Goal: Task Accomplishment & Management: Manage account settings

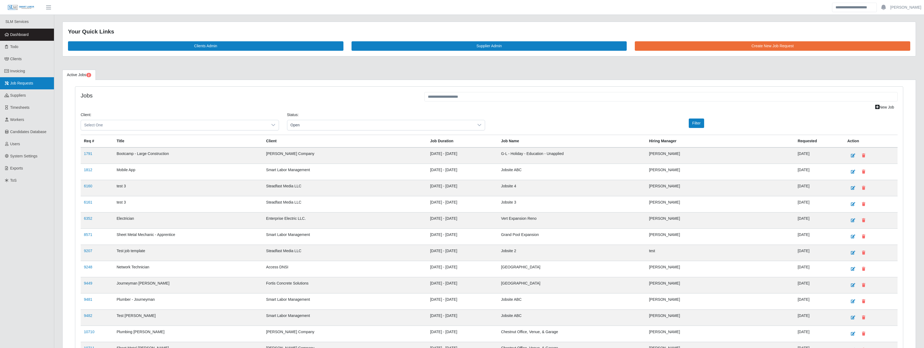
click at [26, 85] on span "Job Requests" at bounding box center [21, 83] width 23 height 4
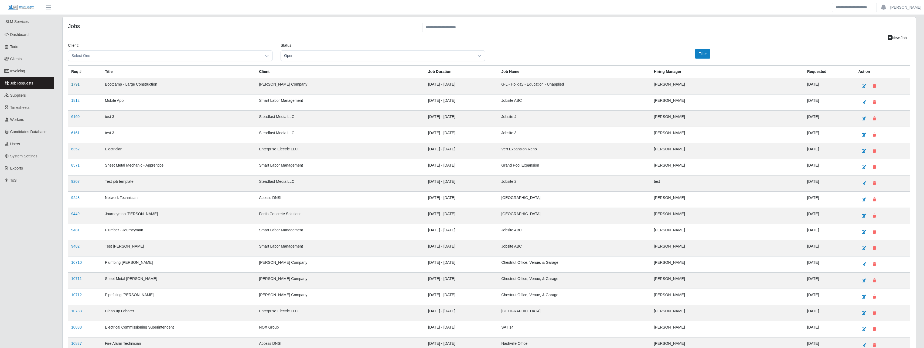
click at [77, 85] on link "1791" at bounding box center [75, 84] width 8 height 4
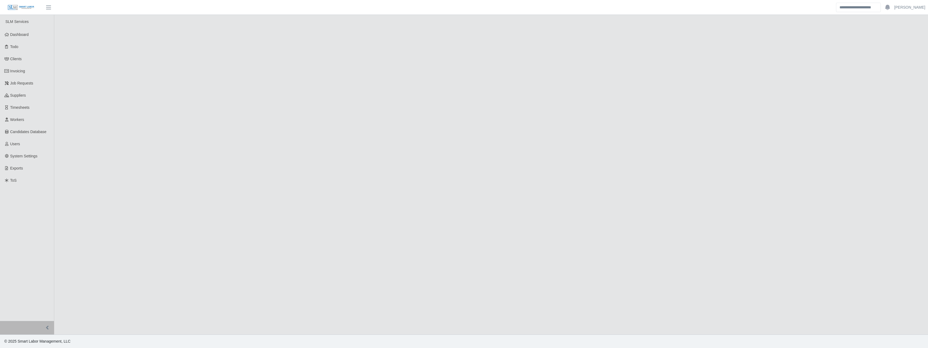
select select "****"
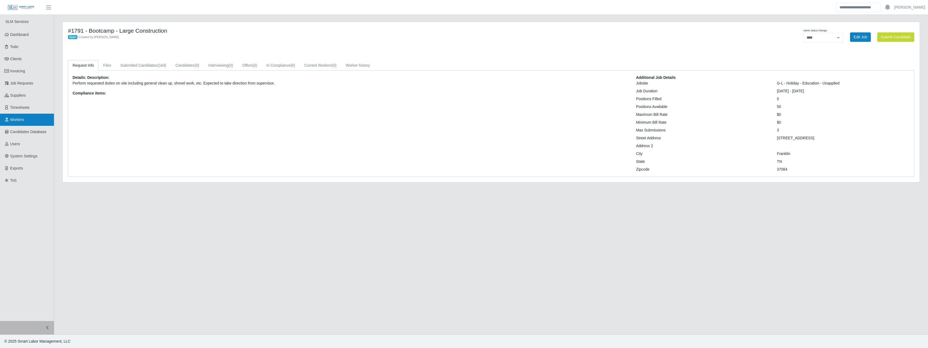
click at [28, 120] on link "Workers" at bounding box center [27, 120] width 54 height 12
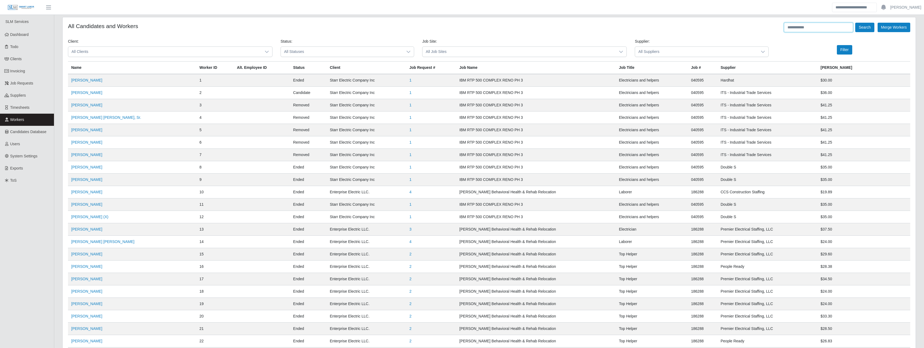
click at [794, 27] on input "text" at bounding box center [818, 27] width 69 height 9
paste input "**********"
click at [856, 28] on button "Search" at bounding box center [864, 27] width 19 height 9
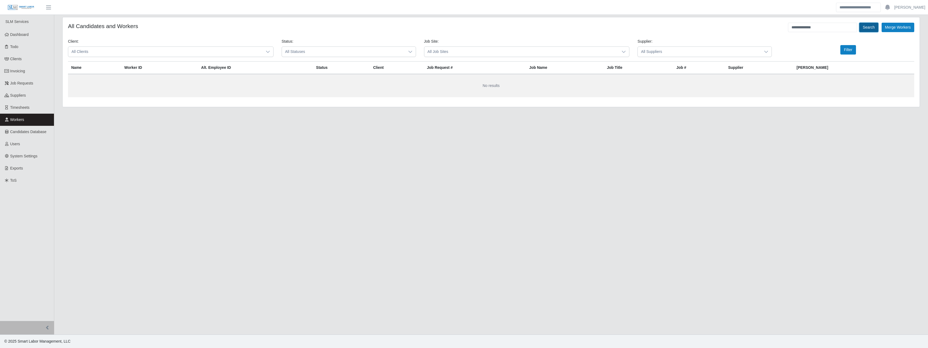
click at [860, 31] on button "Search" at bounding box center [868, 27] width 19 height 9
click at [834, 29] on input "**********" at bounding box center [822, 27] width 69 height 9
click at [859, 23] on button "Search" at bounding box center [868, 27] width 19 height 9
click at [805, 28] on input "**********" at bounding box center [822, 27] width 69 height 9
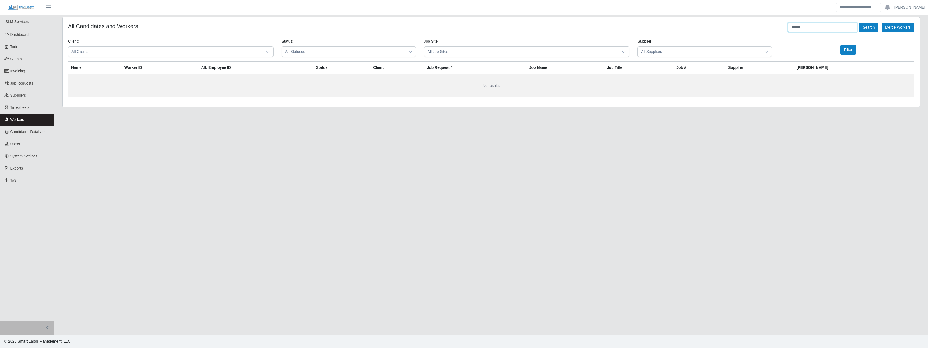
click at [859, 23] on button "Search" at bounding box center [868, 27] width 19 height 9
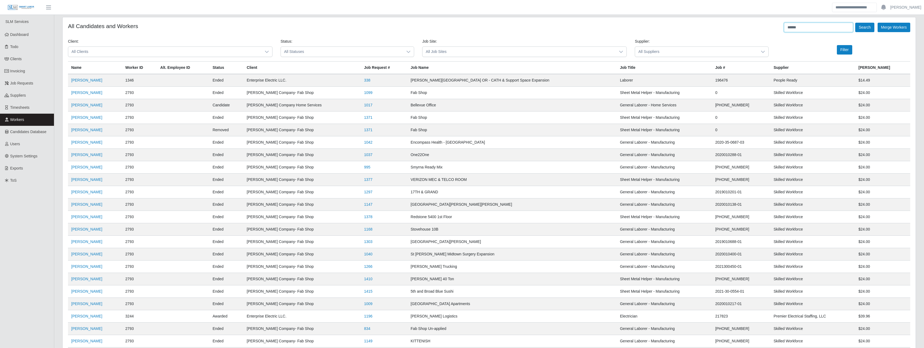
drag, startPoint x: 828, startPoint y: 25, endPoint x: 729, endPoint y: 20, distance: 98.8
click at [730, 20] on div "All Candidates and Workers ****** Search Merge Workers Client: All Clients Stat…" at bounding box center [489, 299] width 853 height 564
paste input "*"
type input "*******"
click at [855, 23] on button "Search" at bounding box center [864, 27] width 19 height 9
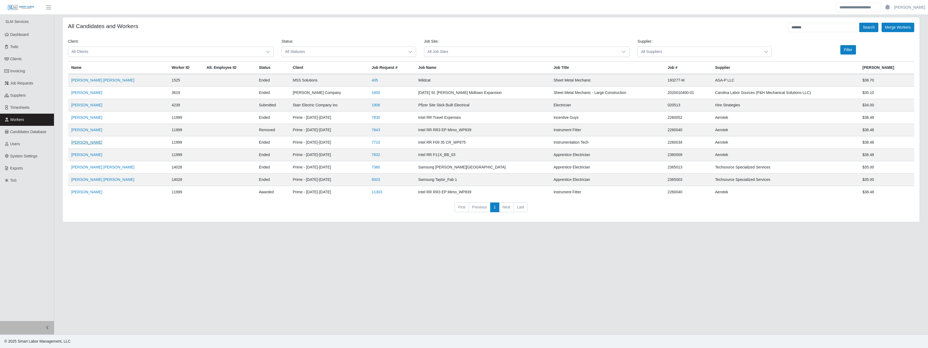
click at [92, 143] on link "Phillip Fajardo" at bounding box center [86, 142] width 31 height 4
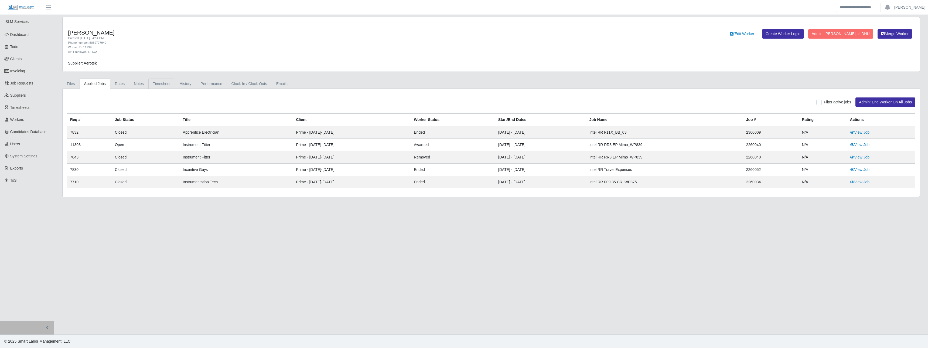
click at [170, 87] on link "Timesheet" at bounding box center [161, 83] width 27 height 11
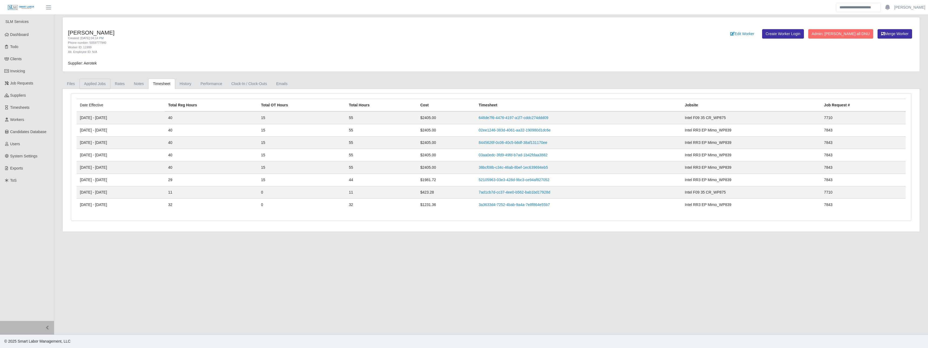
click at [105, 85] on link "Applied Jobs" at bounding box center [95, 83] width 31 height 11
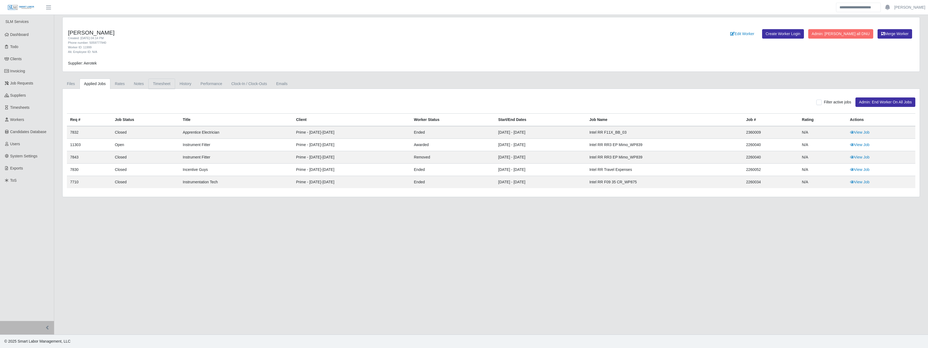
click at [162, 86] on link "Timesheet" at bounding box center [161, 83] width 27 height 11
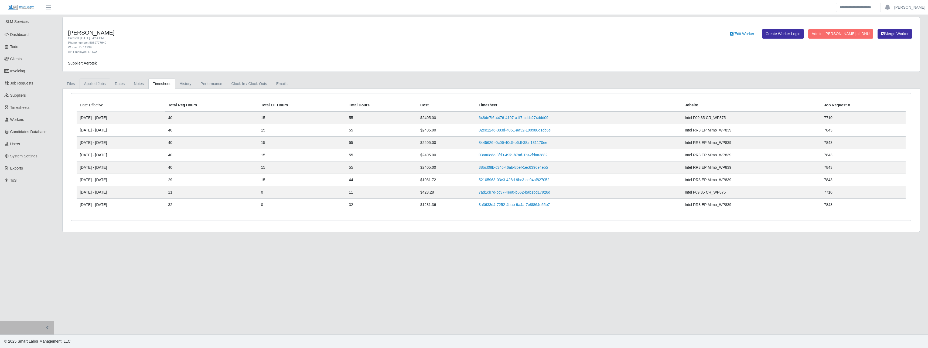
click at [103, 85] on link "Applied Jobs" at bounding box center [95, 83] width 31 height 11
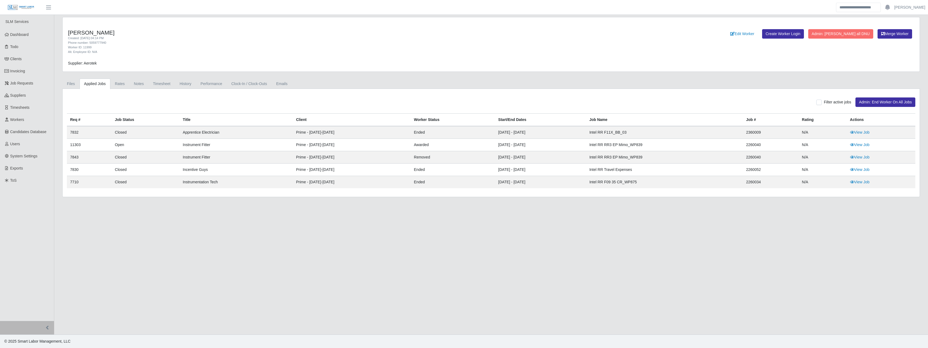
click at [193, 45] on div "Worker ID: 11999" at bounding box center [313, 47] width 490 height 5
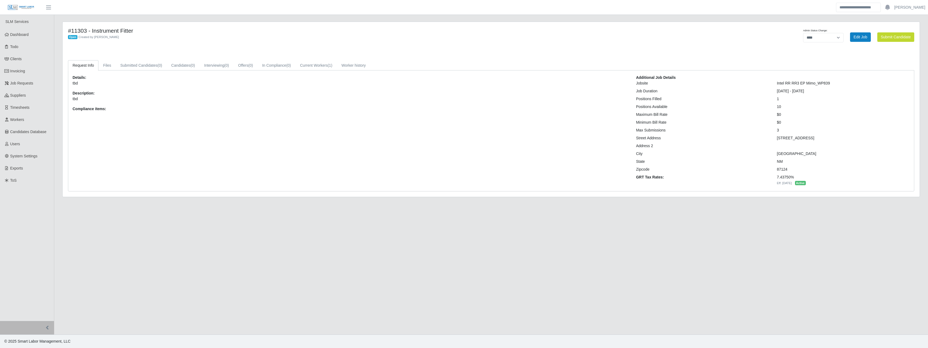
select select "****"
click at [857, 35] on link "Edit Job" at bounding box center [860, 36] width 21 height 9
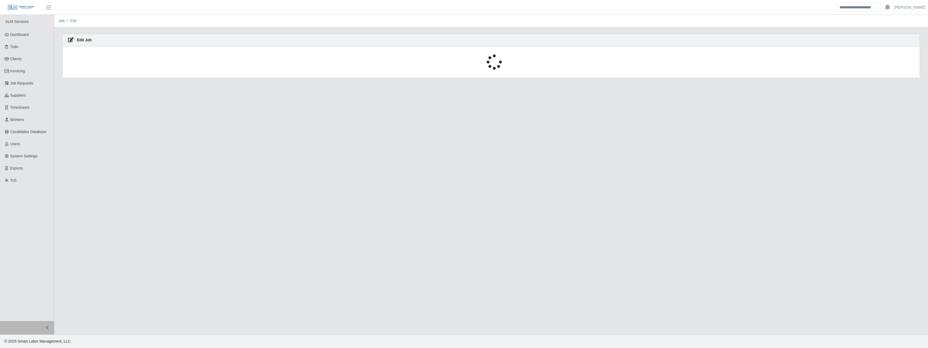
select select "****"
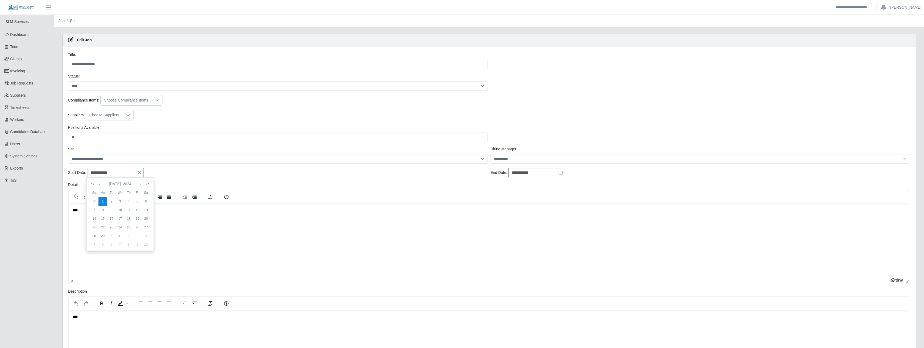
click at [109, 171] on input "**********" at bounding box center [115, 172] width 57 height 9
click at [100, 184] on icon "button" at bounding box center [99, 183] width 3 height 4
click at [140, 183] on icon "button" at bounding box center [140, 183] width 3 height 4
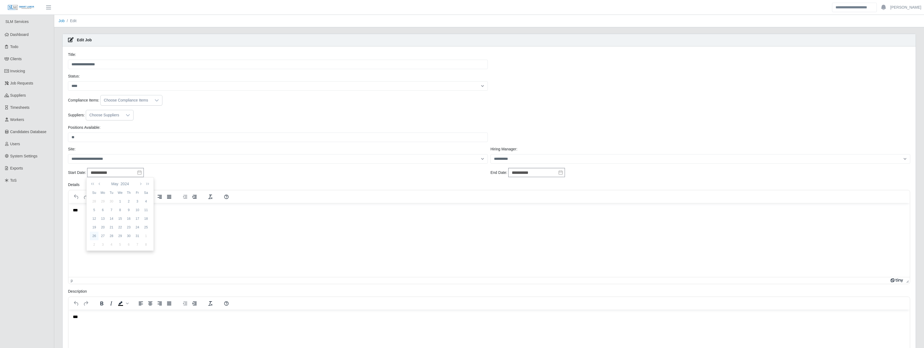
click at [94, 237] on div "26" at bounding box center [94, 235] width 9 height 5
type input "**********"
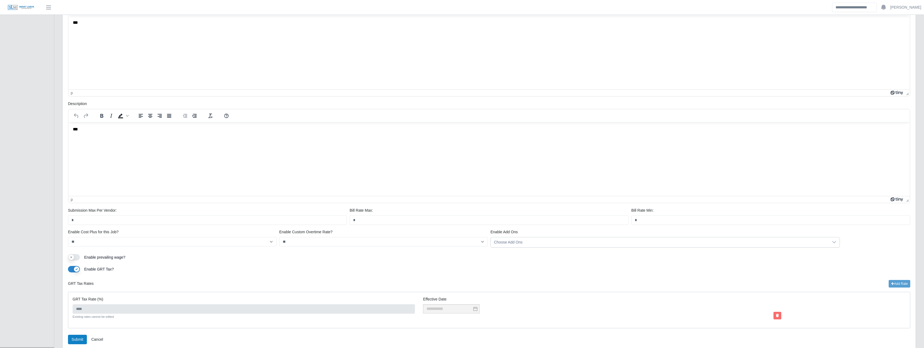
scroll to position [213, 0]
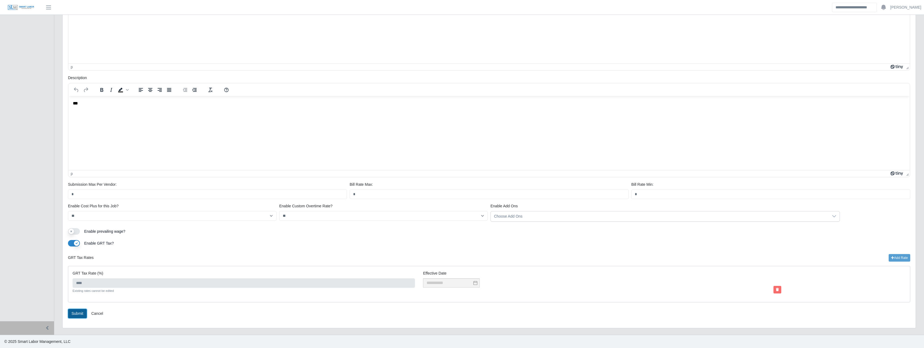
click at [81, 312] on button "Submit" at bounding box center [77, 312] width 19 height 9
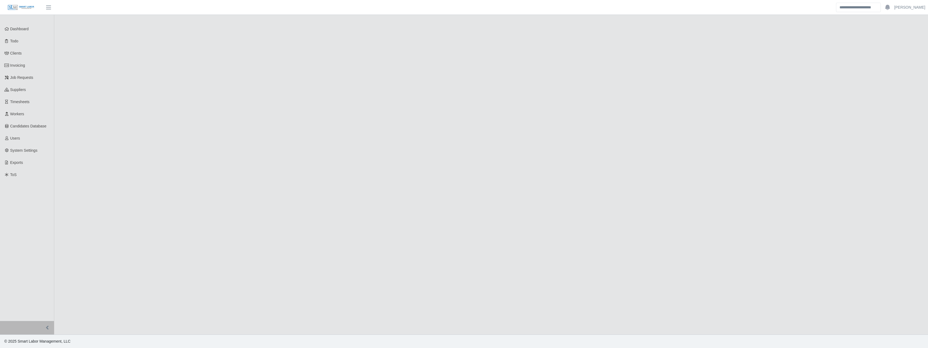
select select "****"
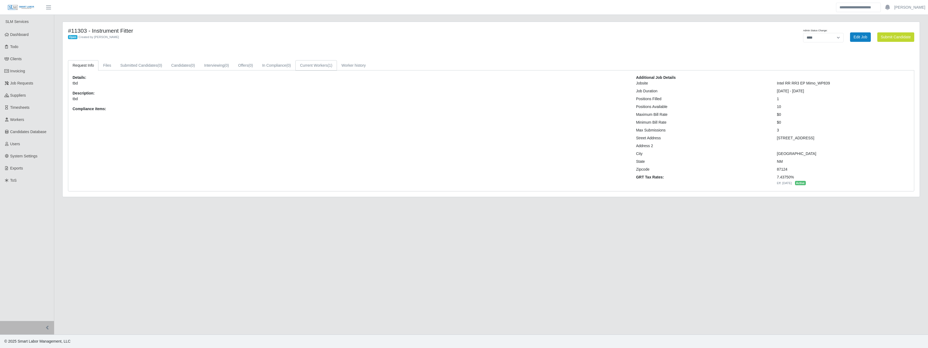
click at [313, 67] on link "Current Workers (1)" at bounding box center [316, 65] width 42 height 11
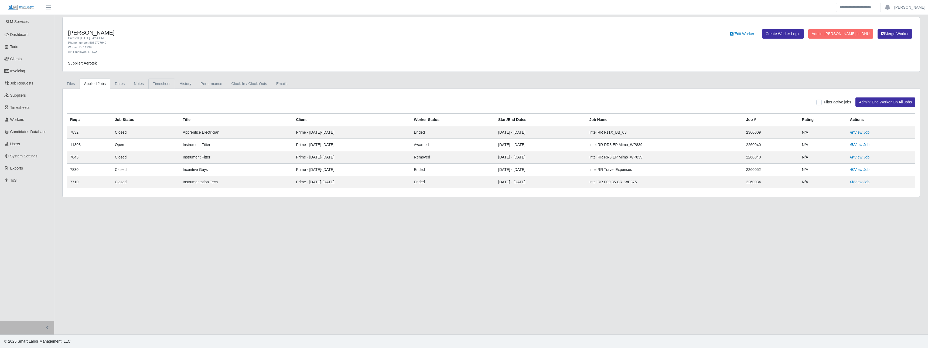
click at [157, 86] on link "Timesheet" at bounding box center [161, 83] width 27 height 11
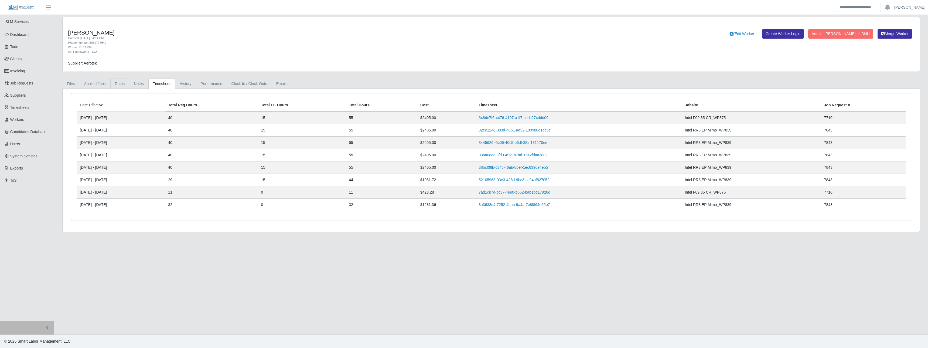
click at [122, 84] on link "Rates" at bounding box center [119, 83] width 19 height 11
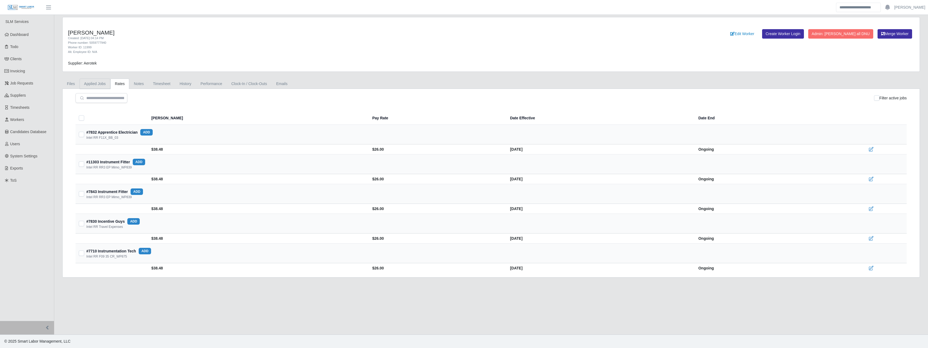
click at [100, 86] on link "Applied Jobs" at bounding box center [95, 83] width 31 height 11
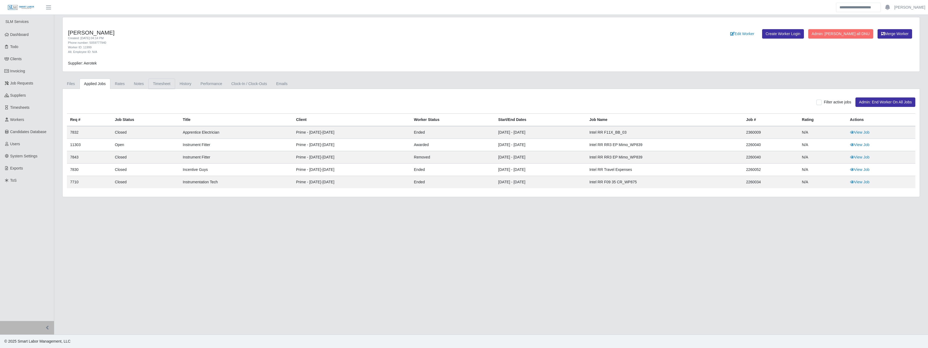
click at [167, 85] on link "Timesheet" at bounding box center [161, 83] width 27 height 11
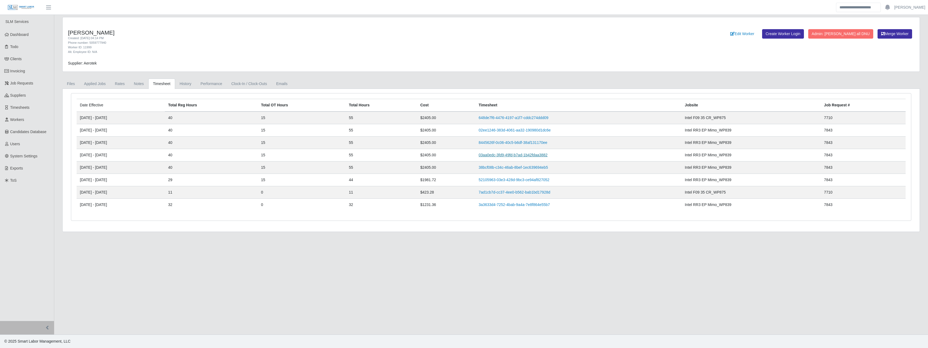
click at [523, 153] on link "03aa0edc-3fd9-49fd-b7ad-1b42fdaa3882" at bounding box center [512, 155] width 69 height 4
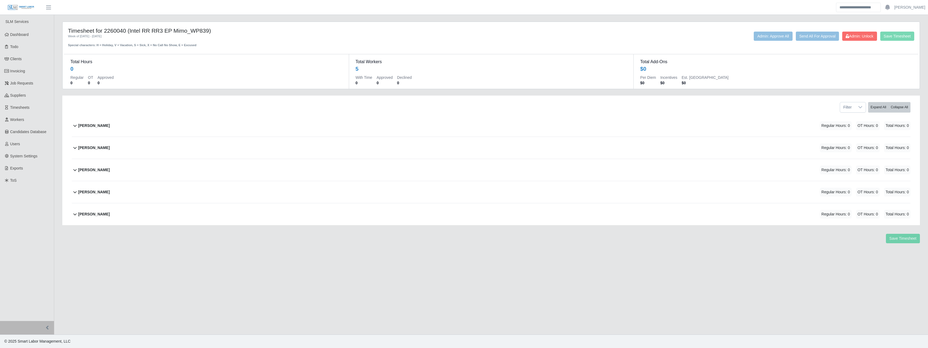
click at [90, 165] on div "Phillip Fajardo" at bounding box center [94, 169] width 32 height 9
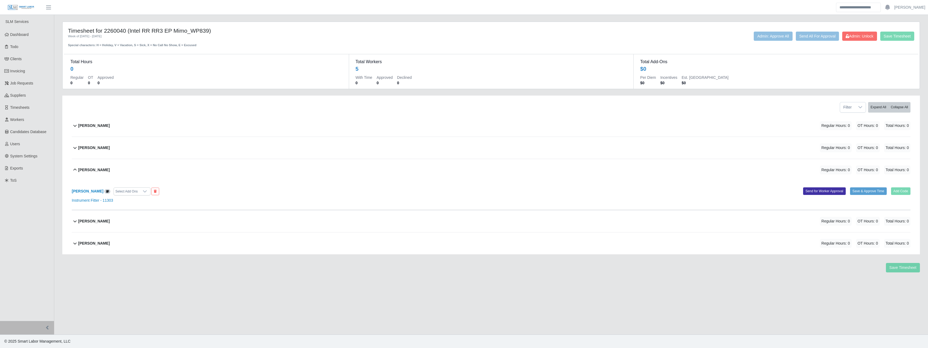
click at [90, 165] on div "Phillip Fajardo" at bounding box center [94, 169] width 32 height 9
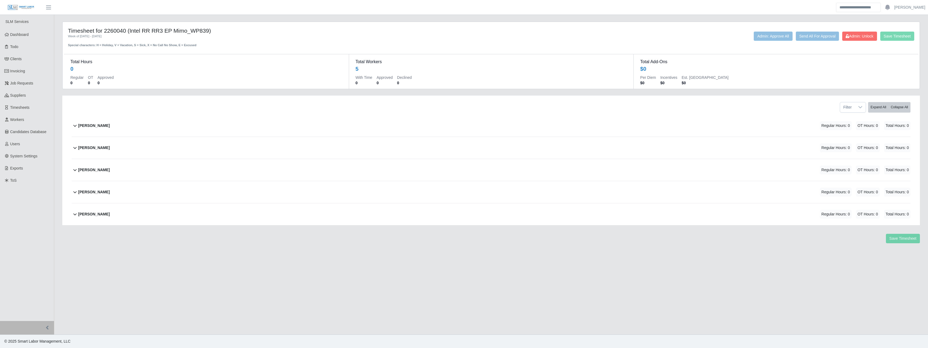
click at [90, 165] on div "[PERSON_NAME]" at bounding box center [94, 169] width 32 height 9
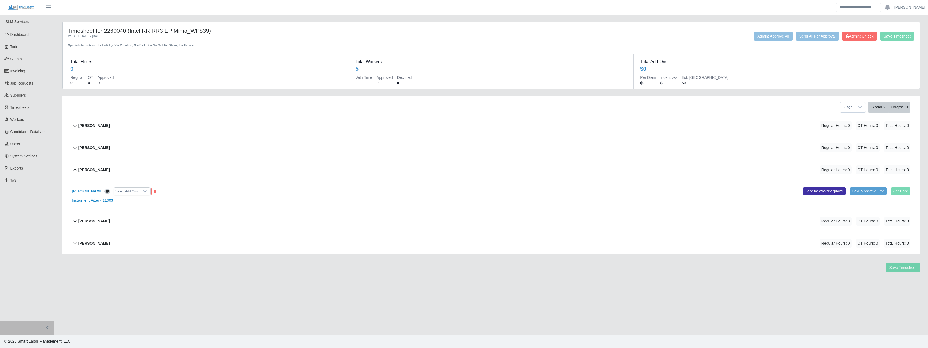
click at [90, 165] on div "[PERSON_NAME]" at bounding box center [94, 169] width 32 height 9
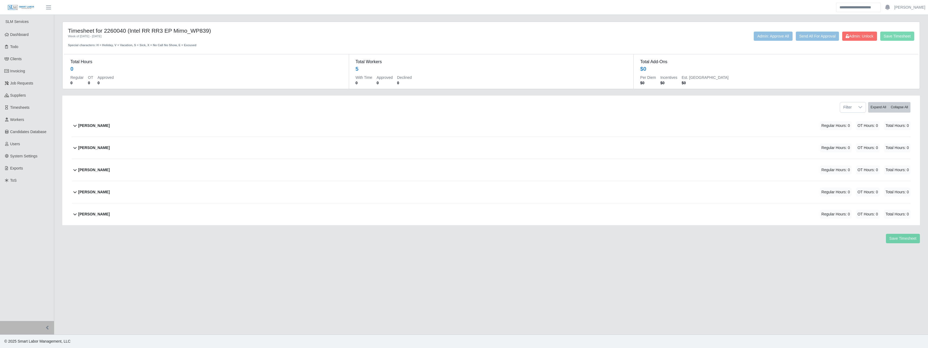
click at [172, 342] on footer "© 2025 Smart Labor Management, LLC" at bounding box center [464, 340] width 928 height 13
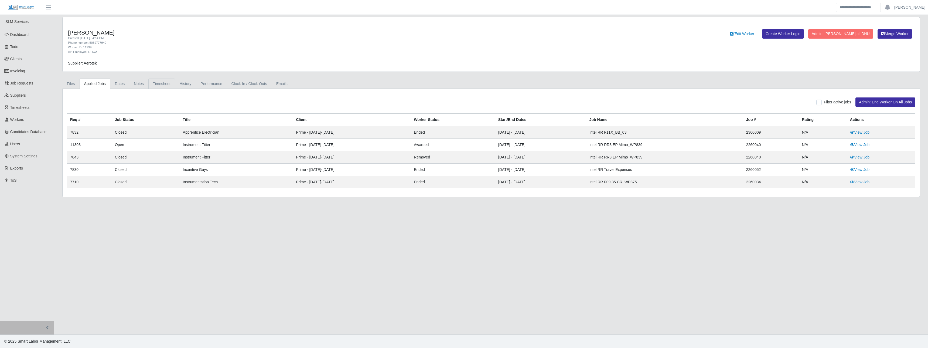
click at [157, 86] on link "Timesheet" at bounding box center [161, 83] width 27 height 11
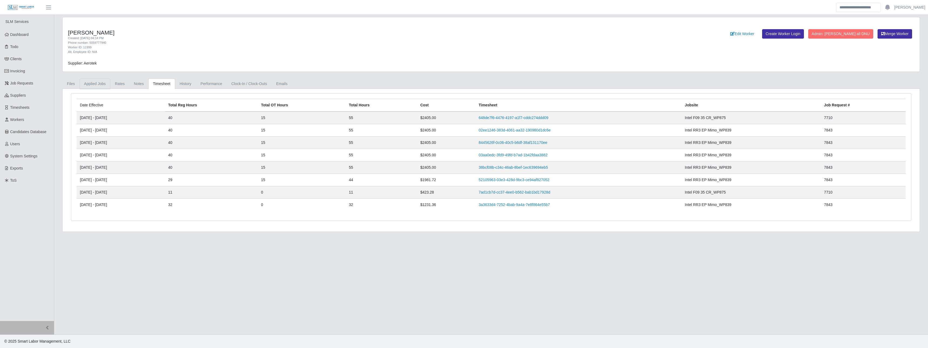
click at [99, 83] on link "Applied Jobs" at bounding box center [95, 83] width 31 height 11
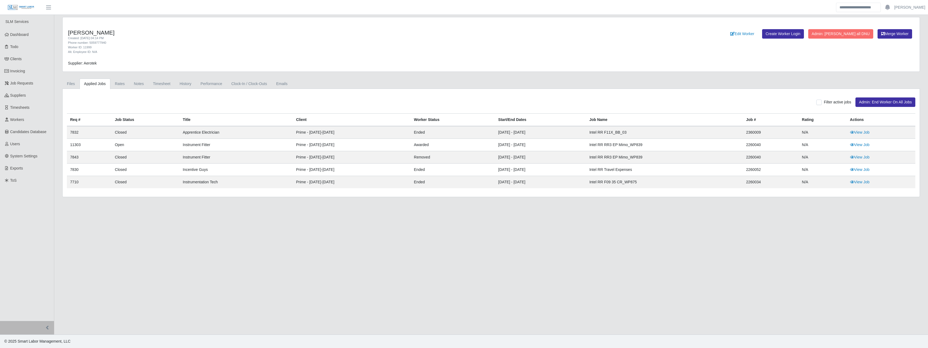
click at [871, 158] on td "View Job" at bounding box center [880, 157] width 68 height 12
click at [867, 157] on link "View Job" at bounding box center [860, 157] width 20 height 4
click at [162, 80] on link "Timesheet" at bounding box center [161, 83] width 27 height 11
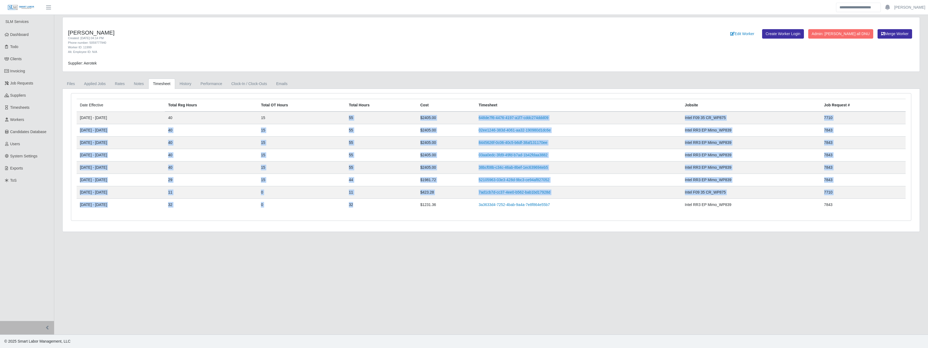
drag, startPoint x: 376, startPoint y: 112, endPoint x: 381, endPoint y: 204, distance: 92.1
click at [381, 204] on tbody "08/12/2024 - 08/18/2024 40 15 55 $2405.00 648de7f6-4476-4197-a1f7-cddc274ddd09 …" at bounding box center [491, 160] width 829 height 99
drag, startPoint x: 381, startPoint y: 204, endPoint x: 380, endPoint y: 209, distance: 5.1
click at [380, 209] on td "32" at bounding box center [380, 204] width 71 height 12
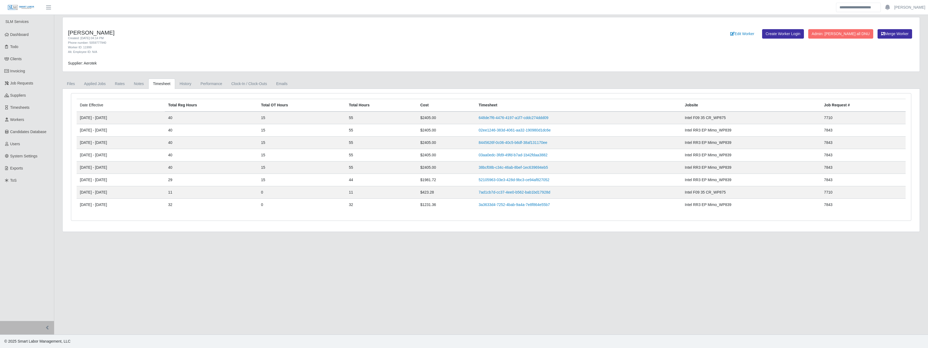
click at [381, 221] on div "Date Effective Total Reg Hours Total OT Hours Total Hours Cost Timesheet Jobsit…" at bounding box center [491, 160] width 848 height 134
click at [547, 204] on link "3a3633d4-7252-4bab-9a4a-7e8f864e55b7" at bounding box center [513, 204] width 71 height 4
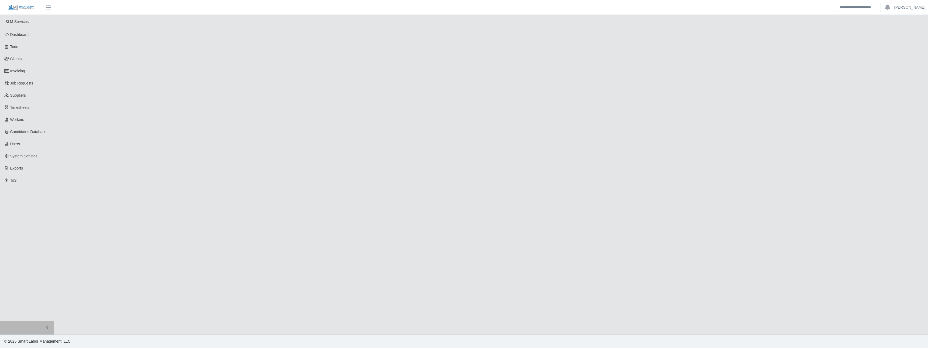
select select "******"
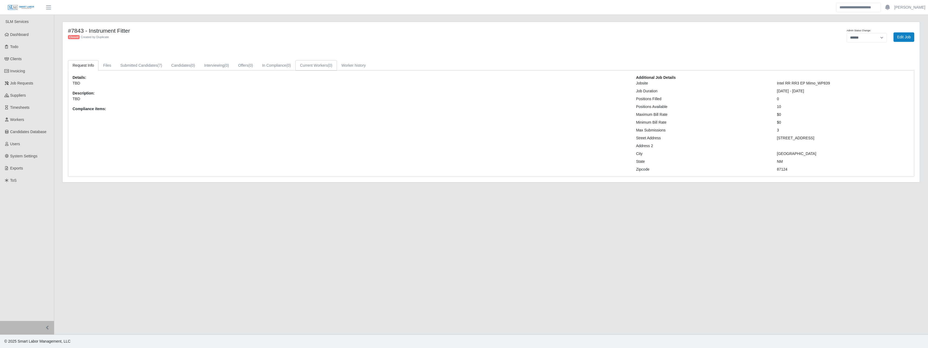
click at [319, 67] on link "Current Workers (0)" at bounding box center [316, 65] width 42 height 11
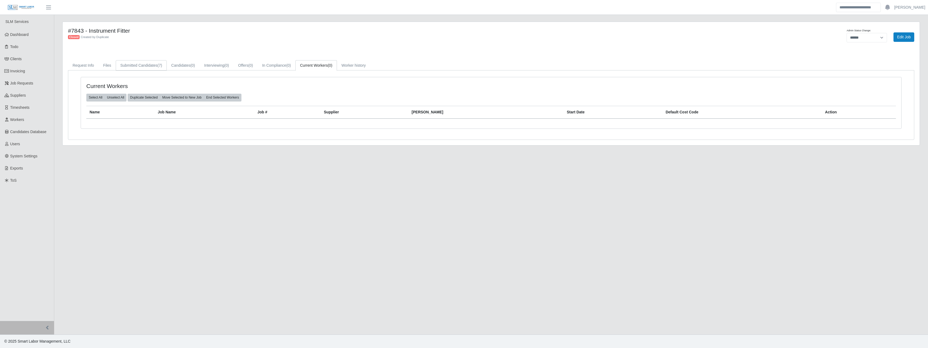
click at [129, 61] on link "Submitted Candidates (7)" at bounding box center [141, 65] width 51 height 11
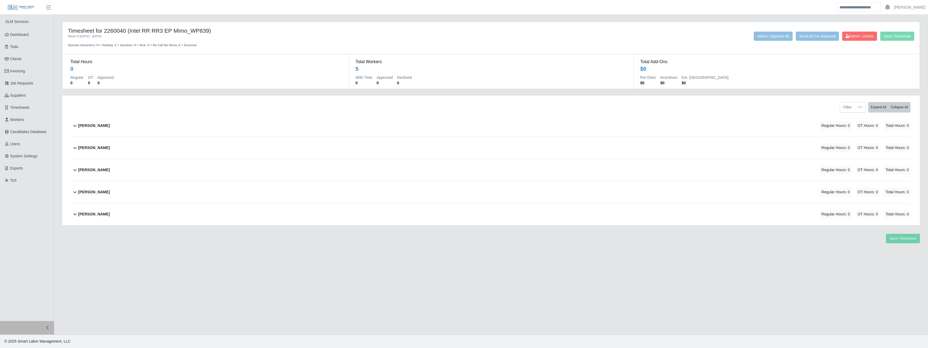
click at [97, 169] on b "[PERSON_NAME]" at bounding box center [94, 170] width 32 height 6
click at [91, 168] on b "Phillip Fajardo" at bounding box center [94, 170] width 32 height 6
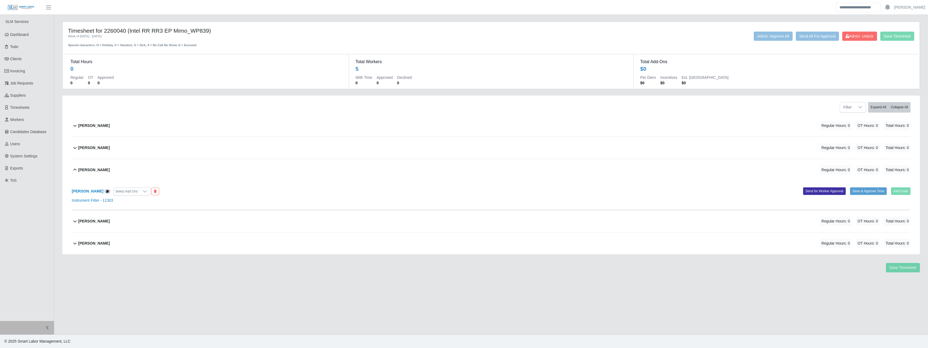
click at [91, 168] on b "Phillip Fajardo" at bounding box center [94, 170] width 32 height 6
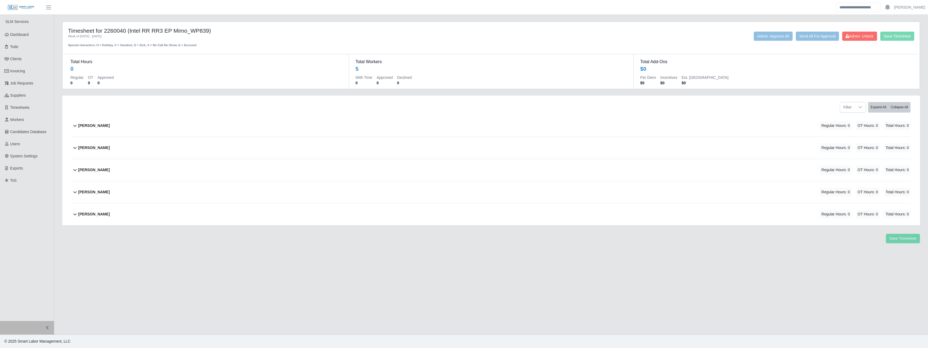
drag, startPoint x: 228, startPoint y: 166, endPoint x: 224, endPoint y: 169, distance: 5.4
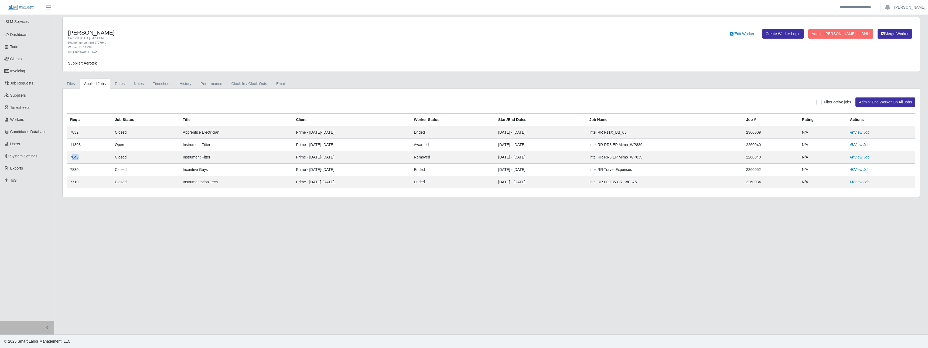
drag, startPoint x: 72, startPoint y: 157, endPoint x: 96, endPoint y: 156, distance: 24.0
click at [96, 156] on td "7843" at bounding box center [89, 157] width 45 height 12
drag, startPoint x: 96, startPoint y: 156, endPoint x: 166, endPoint y: 84, distance: 99.7
click at [166, 84] on link "Timesheet" at bounding box center [161, 83] width 27 height 11
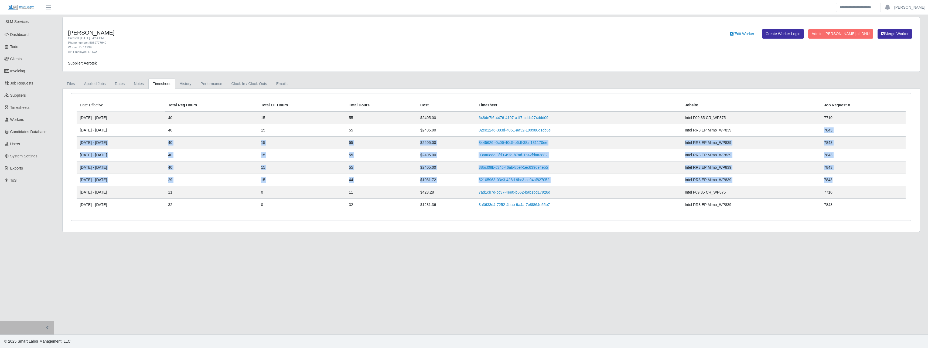
drag, startPoint x: 839, startPoint y: 179, endPoint x: 828, endPoint y: 133, distance: 47.0
click at [828, 133] on tbody "[DATE] - [DATE] 40 15 55 $2405.00 648de7f6-4476-4197-a1f7-cddc274ddd09 Intel F0…" at bounding box center [491, 160] width 829 height 99
click at [150, 82] on link "Timesheet" at bounding box center [161, 83] width 27 height 11
click at [158, 83] on link "Timesheet" at bounding box center [161, 83] width 27 height 11
click at [408, 141] on td "55" at bounding box center [380, 142] width 71 height 12
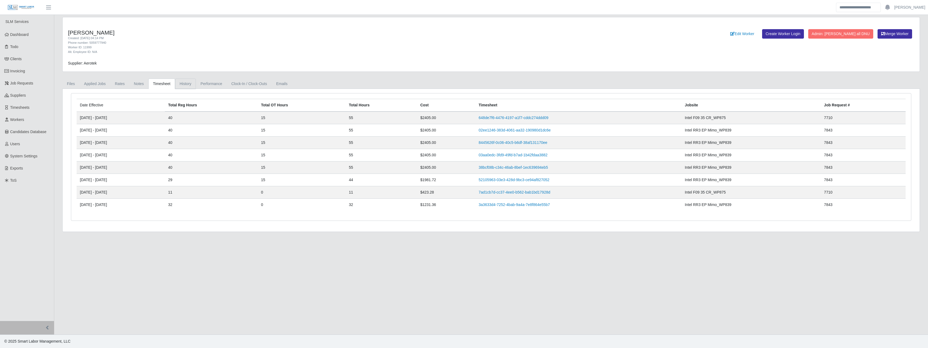
click at [186, 79] on link "History" at bounding box center [185, 83] width 21 height 11
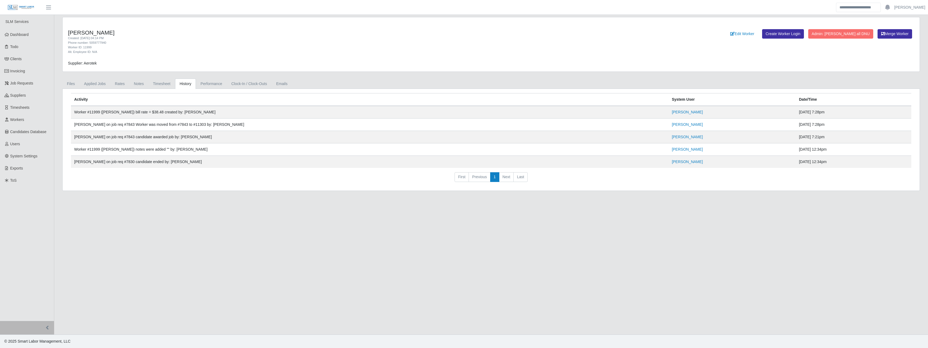
click at [127, 78] on div "Phillip Matthew Fajardo Created: 06/12/2024 04:14 PM Phone number: 5059777940 W…" at bounding box center [490, 104] width 865 height 174
click at [123, 84] on link "Rates" at bounding box center [119, 83] width 19 height 11
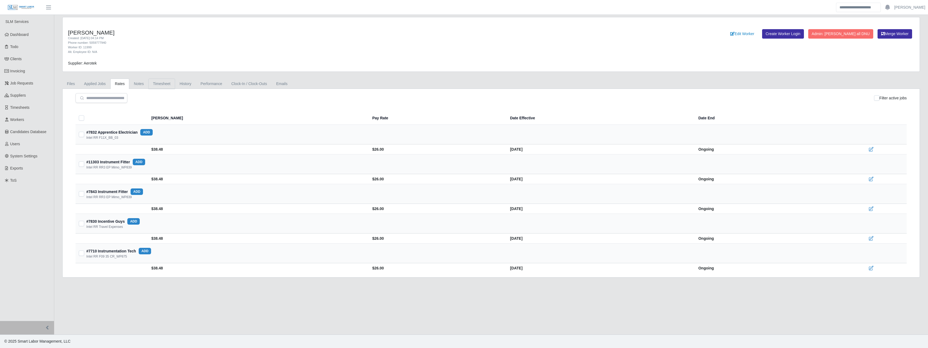
click at [160, 89] on link "Timesheet" at bounding box center [161, 83] width 27 height 11
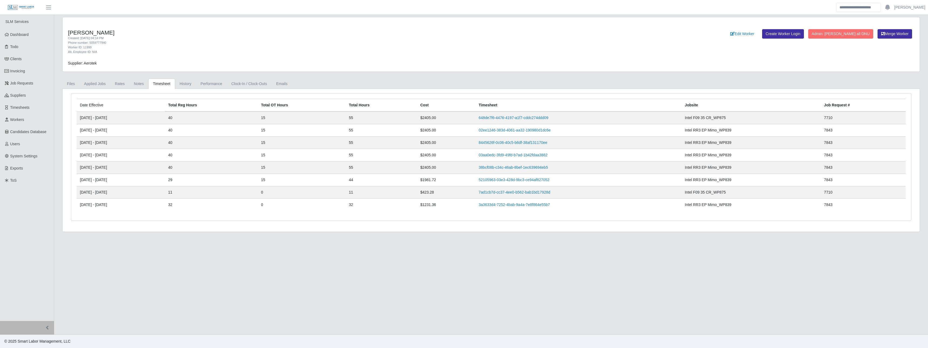
click at [161, 87] on link "Timesheet" at bounding box center [161, 83] width 27 height 11
click at [536, 207] on link "3a3633d4-7252-4bab-9a4a-7e8f864e55b7" at bounding box center [513, 204] width 71 height 4
drag, startPoint x: 383, startPoint y: 203, endPoint x: 369, endPoint y: 203, distance: 13.5
click at [369, 203] on tr "07/01/2024 - 07/07/2024 32 0 32 $1231.36 3a3633d4-7252-4bab-9a4a-7e8f864e55b7 I…" at bounding box center [491, 204] width 829 height 12
click at [93, 84] on link "Applied Jobs" at bounding box center [95, 83] width 31 height 11
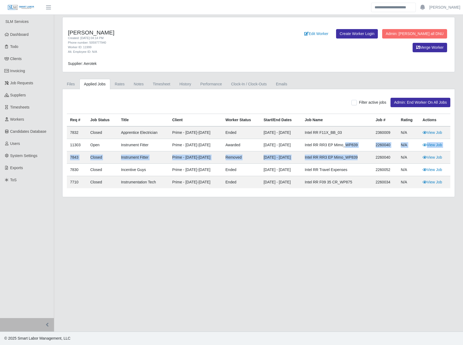
drag, startPoint x: 363, startPoint y: 160, endPoint x: 353, endPoint y: 149, distance: 14.7
click at [353, 149] on tbody "7832 Closed Apprentice Electrician Prime - Sunday-Saturday ended 07/28/2024 - 0…" at bounding box center [259, 157] width 384 height 62
drag, startPoint x: 353, startPoint y: 149, endPoint x: 359, endPoint y: 156, distance: 8.6
click at [359, 156] on td "Intel RR RR3 EP Mimo_WP839" at bounding box center [337, 158] width 71 height 12
drag, startPoint x: 389, startPoint y: 156, endPoint x: 380, endPoint y: 143, distance: 15.8
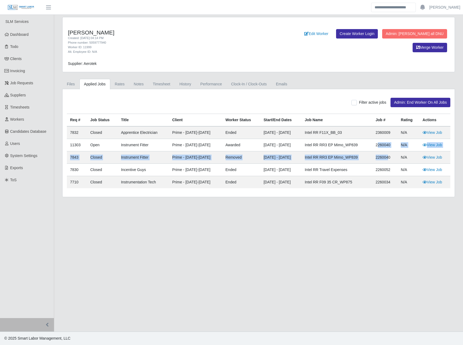
click at [380, 143] on tbody "7832 Closed Apprentice Electrician Prime - Sunday-Saturday ended 07/28/2024 - 0…" at bounding box center [259, 157] width 384 height 62
drag, startPoint x: 380, startPoint y: 143, endPoint x: 381, endPoint y: 158, distance: 14.9
click at [381, 158] on td "2260040" at bounding box center [385, 158] width 25 height 12
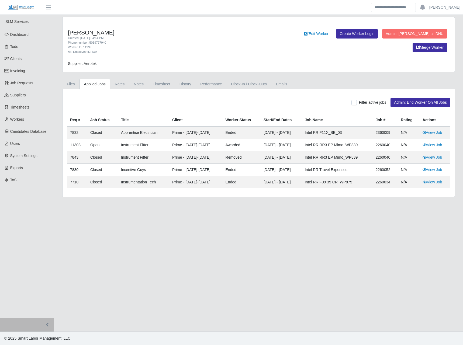
drag, startPoint x: 218, startPoint y: 159, endPoint x: 387, endPoint y: 160, distance: 169.3
click at [387, 160] on tr "7843 Closed Instrument Fitter Prime - Sunday-Saturday removed 05/26/2024 - 07/1…" at bounding box center [259, 158] width 384 height 12
drag, startPoint x: 290, startPoint y: 145, endPoint x: 393, endPoint y: 143, distance: 102.2
click at [393, 143] on tr "11303 Open Instrument Fitter Prime - Sunday-Saturday awarded 07/01/2024 - 07/14…" at bounding box center [259, 145] width 384 height 12
click at [167, 84] on link "Timesheet" at bounding box center [161, 84] width 27 height 11
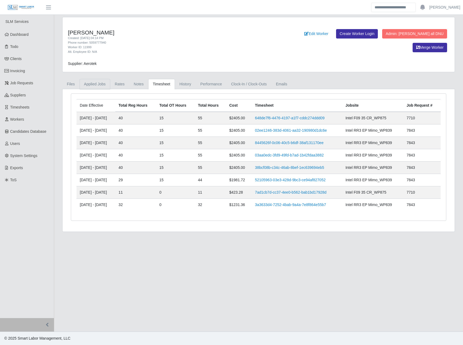
click at [96, 81] on link "Applied Jobs" at bounding box center [95, 84] width 31 height 11
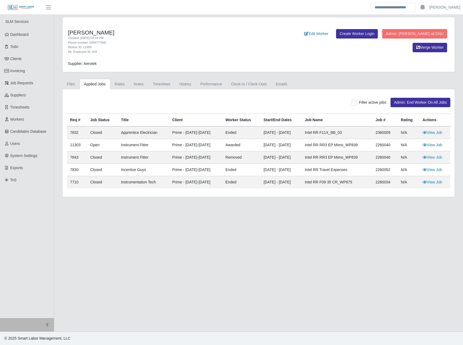
click at [241, 157] on td "removed" at bounding box center [241, 158] width 38 height 12
drag, startPoint x: 241, startPoint y: 158, endPoint x: 217, endPoint y: 158, distance: 24.0
click at [217, 158] on tr "7843 Closed Instrument Fitter Prime - Sunday-Saturday removed 05/26/2024 - 07/1…" at bounding box center [259, 158] width 384 height 12
drag, startPoint x: 217, startPoint y: 158, endPoint x: 236, endPoint y: 159, distance: 19.7
click at [236, 159] on td "removed" at bounding box center [241, 158] width 38 height 12
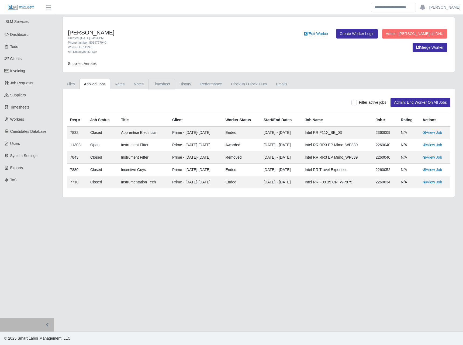
click at [166, 86] on link "Timesheet" at bounding box center [161, 84] width 27 height 11
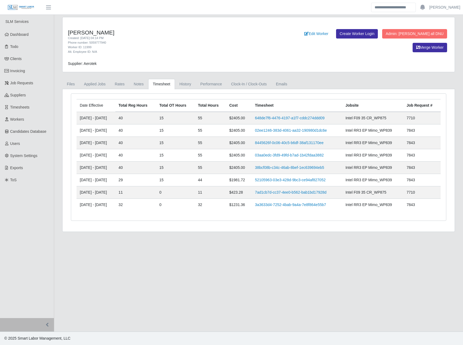
drag, startPoint x: 232, startPoint y: 326, endPoint x: 225, endPoint y: 321, distance: 8.5
click at [227, 322] on main "Phillip Matthew Fajardo Created: 06/12/2024 04:14 PM Phone number: 5059777940 W…" at bounding box center [258, 173] width 409 height 317
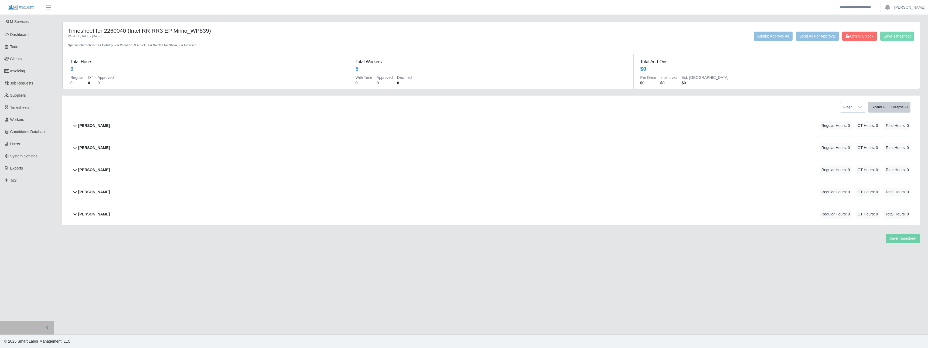
click at [95, 173] on div "Phillip Fajardo" at bounding box center [94, 169] width 32 height 9
click at [98, 167] on b "[PERSON_NAME]" at bounding box center [94, 170] width 32 height 6
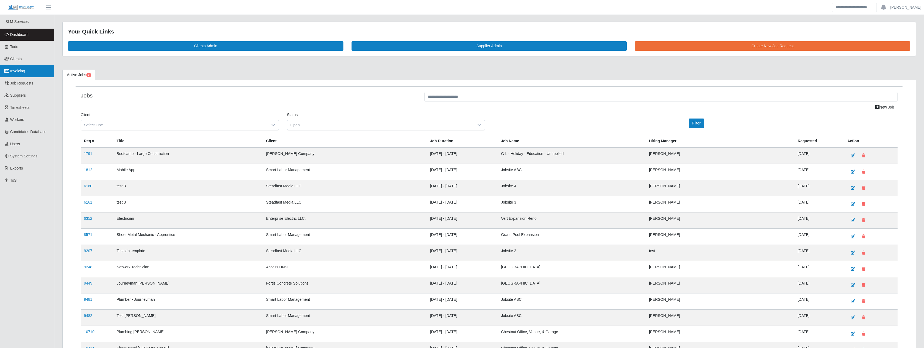
click at [19, 71] on span "Invoicing" at bounding box center [17, 71] width 15 height 4
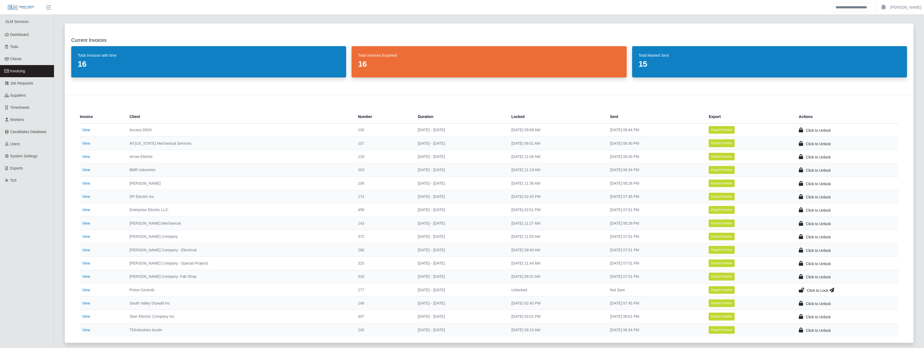
scroll to position [63, 0]
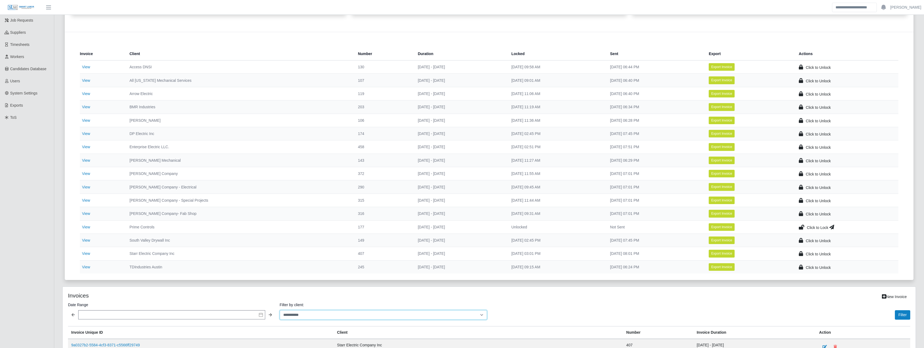
click at [318, 311] on select "**********" at bounding box center [383, 314] width 207 height 9
select select "**********"
click at [280, 310] on select "**********" at bounding box center [383, 314] width 207 height 9
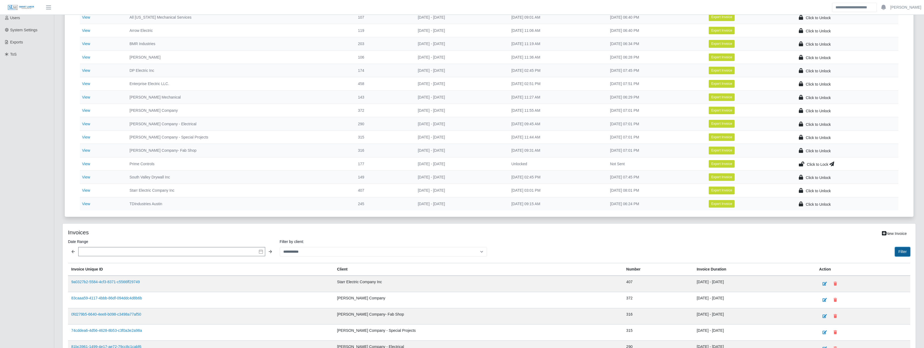
click at [896, 251] on button "Filter" at bounding box center [901, 251] width 15 height 9
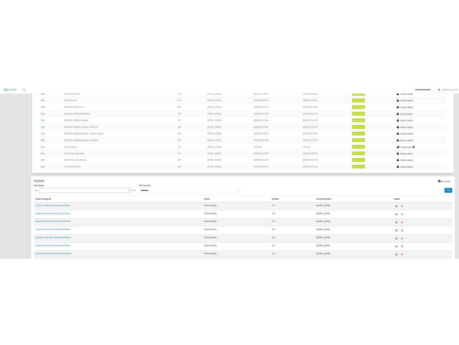
scroll to position [189, 0]
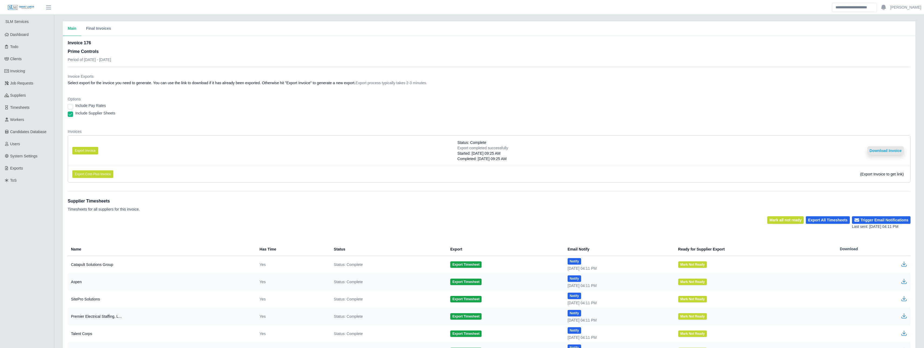
click at [883, 150] on button "Download Invoice" at bounding box center [885, 150] width 36 height 9
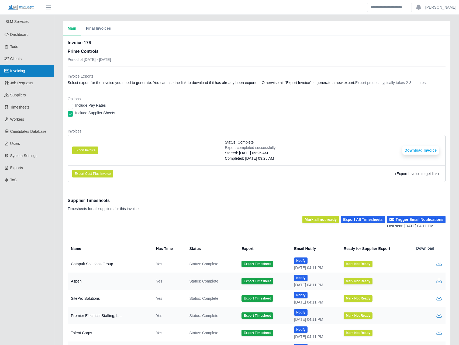
click at [33, 71] on link "Invoicing" at bounding box center [27, 71] width 54 height 12
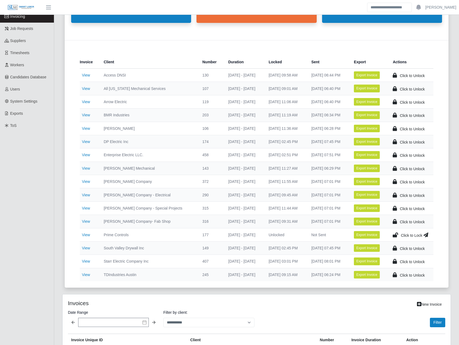
scroll to position [63, 0]
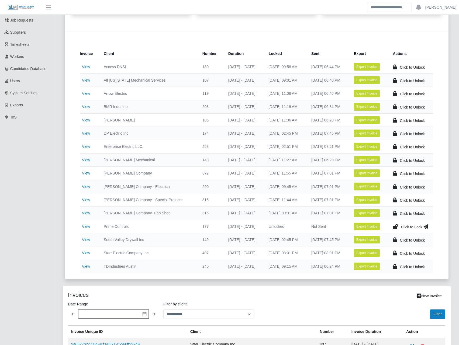
drag, startPoint x: 195, startPoint y: 226, endPoint x: 243, endPoint y: 229, distance: 48.1
click at [243, 229] on td "09/06/2025 - 09/12/2025" at bounding box center [244, 226] width 40 height 13
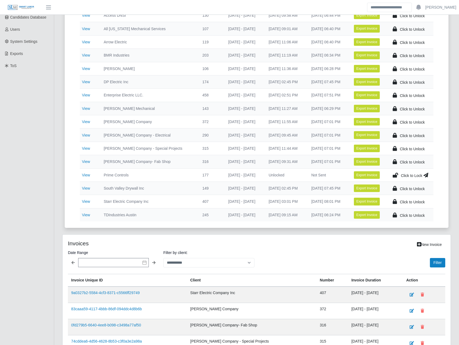
scroll to position [126, 0]
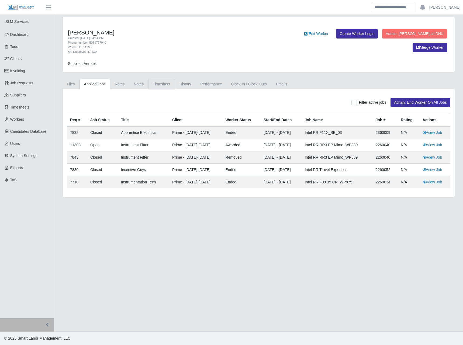
click at [153, 82] on link "Timesheet" at bounding box center [161, 84] width 27 height 11
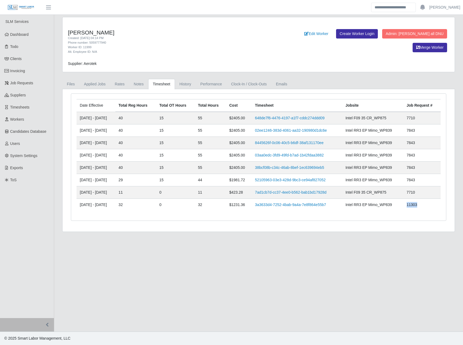
drag, startPoint x: 420, startPoint y: 204, endPoint x: 398, endPoint y: 208, distance: 22.4
click at [398, 208] on tr "[DATE] - [DATE] 32 0 32 $1231.36 3a3633d4-7252-4bab-9a4a-7e8f864e55b7 Intel RR3…" at bounding box center [259, 205] width 364 height 12
click at [314, 204] on link "3a3633d4-7252-4bab-9a4a-7e8f864e55b7" at bounding box center [290, 205] width 71 height 4
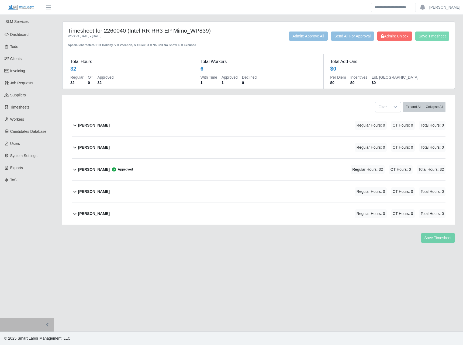
click at [97, 168] on b "[PERSON_NAME]" at bounding box center [94, 170] width 32 height 6
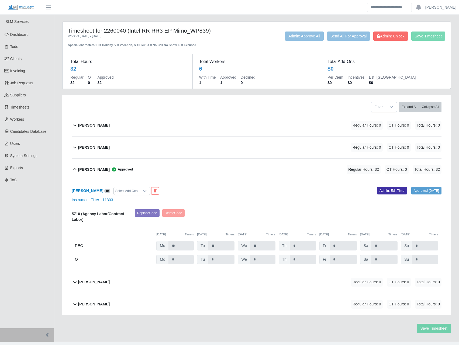
click at [158, 97] on div "Filter Expand All Collapse All" at bounding box center [257, 104] width 378 height 19
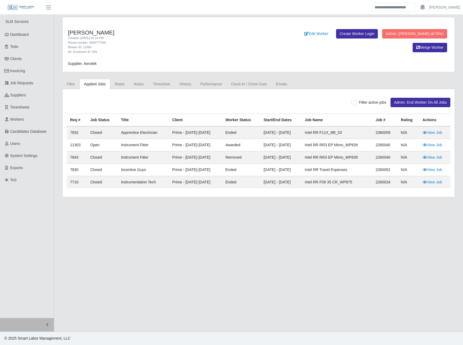
click at [260, 242] on main "[PERSON_NAME] Created: [DATE] 04:14 PM Phone number: 5059777940 Worker ID: 1199…" at bounding box center [258, 173] width 409 height 317
click at [170, 85] on link "Timesheet" at bounding box center [161, 84] width 27 height 11
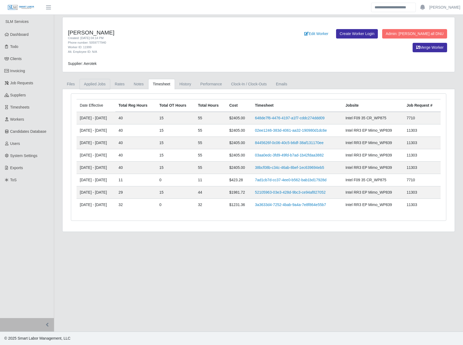
click at [99, 84] on link "Applied Jobs" at bounding box center [95, 84] width 31 height 11
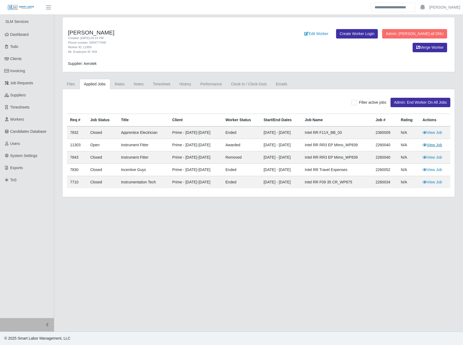
click at [426, 147] on icon at bounding box center [425, 145] width 4 height 4
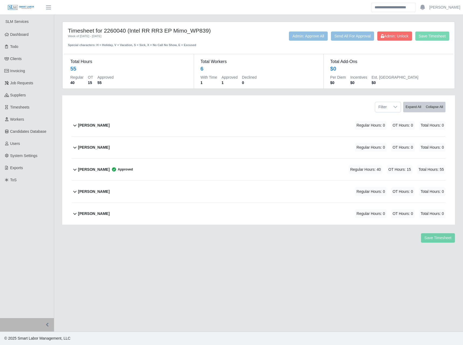
click at [100, 169] on b "Phillip Fajardo" at bounding box center [94, 170] width 32 height 6
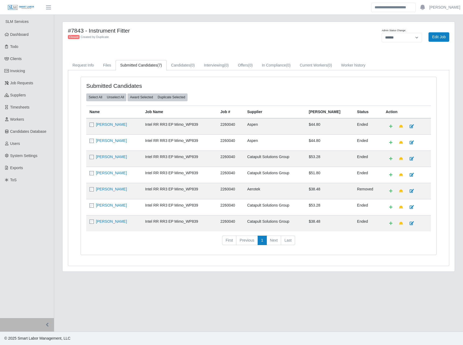
select select "******"
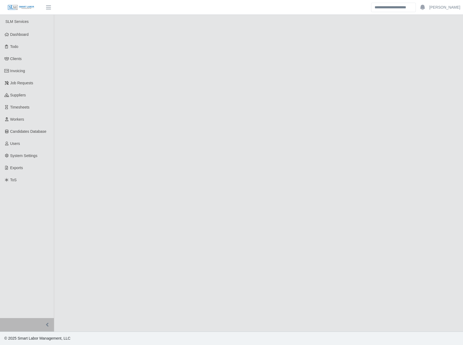
select select "****"
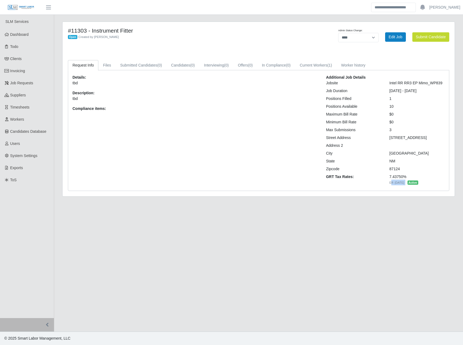
drag, startPoint x: 391, startPoint y: 182, endPoint x: 413, endPoint y: 180, distance: 22.2
click at [413, 180] on div "7.43750% Eff: [DATE] Active" at bounding box center [417, 179] width 55 height 11
drag, startPoint x: 413, startPoint y: 180, endPoint x: 404, endPoint y: 189, distance: 12.4
click at [404, 189] on div "Details: tbd Description: tbd Compliance items: Additional Job Details Jobsite …" at bounding box center [258, 130] width 381 height 121
click at [397, 36] on link "Edit Job" at bounding box center [395, 36] width 21 height 9
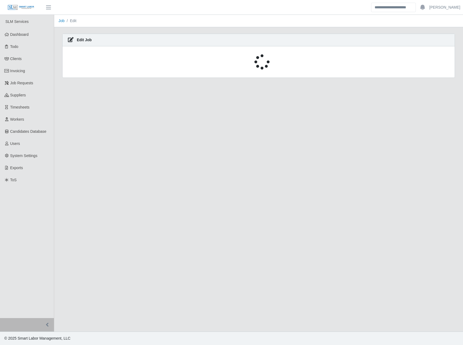
select select "****"
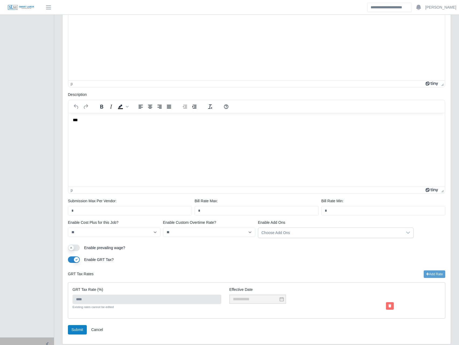
scroll to position [215, 0]
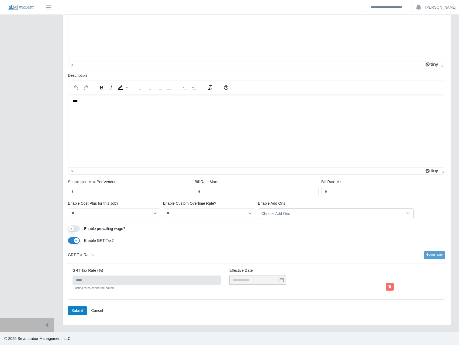
click at [53, 193] on ul "SLM Services Dashboard Todo Clients Invoicing Job Requests Suppliers Timesheets…" at bounding box center [27, 58] width 54 height 519
drag, startPoint x: 54, startPoint y: 203, endPoint x: 50, endPoint y: 200, distance: 4.5
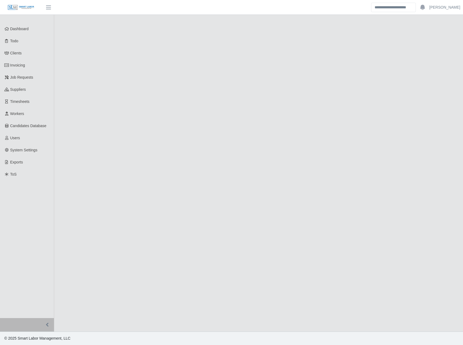
select select "****"
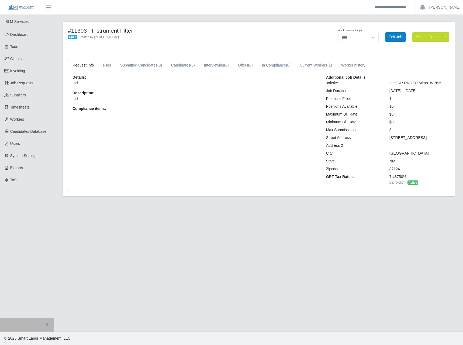
click at [341, 230] on main "**********" at bounding box center [258, 173] width 409 height 317
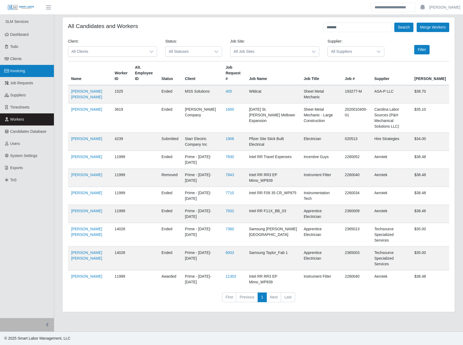
click at [23, 76] on link "Invoicing" at bounding box center [27, 71] width 54 height 12
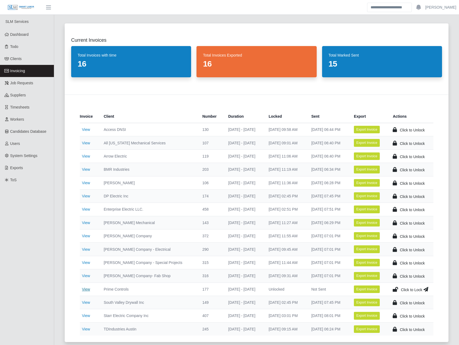
click at [90, 289] on link "View" at bounding box center [86, 289] width 8 height 4
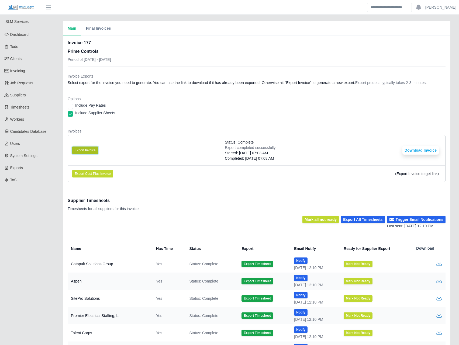
click at [83, 147] on button "Export Invoice" at bounding box center [85, 151] width 26 height 8
click at [424, 147] on button "Download Invoice" at bounding box center [421, 150] width 36 height 9
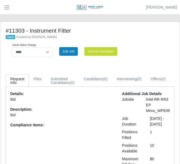
select select "****"
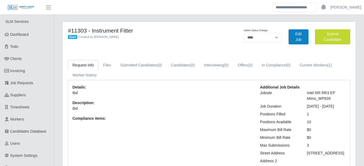
click at [179, 31] on h4 "#11303 - Instrument Fitter" at bounding box center [149, 30] width 162 height 7
drag, startPoint x: 68, startPoint y: 31, endPoint x: 127, endPoint y: 40, distance: 59.4
click at [127, 40] on div "#11303 - Instrument Fitter Open Created by Mariano Sanchez" at bounding box center [149, 36] width 170 height 19
drag, startPoint x: 127, startPoint y: 40, endPoint x: 180, endPoint y: 33, distance: 53.2
click at [179, 33] on h4 "#11303 - Instrument Fitter" at bounding box center [149, 30] width 162 height 7
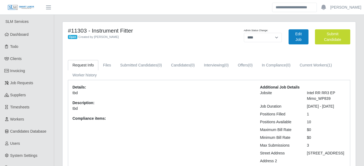
click at [175, 35] on div "Open Created by Mariano Sanchez" at bounding box center [149, 37] width 162 height 6
click at [179, 33] on link "Edit Job" at bounding box center [299, 36] width 20 height 15
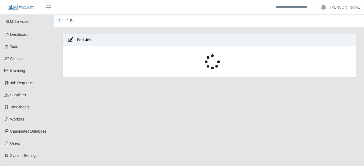
select select "******"
select select "****"
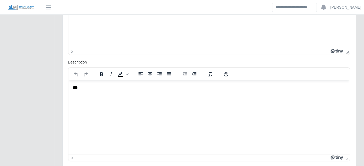
scroll to position [378, 0]
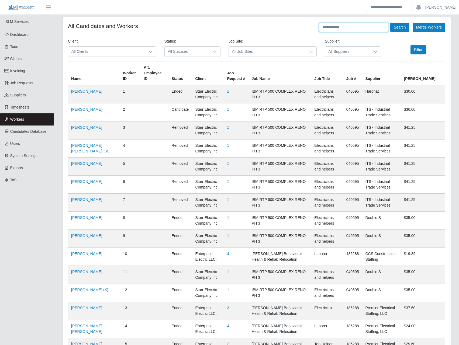
click at [336, 26] on input "text" at bounding box center [353, 27] width 69 height 9
paste input "**********"
type input "**********"
click at [395, 30] on button "Search" at bounding box center [399, 27] width 19 height 9
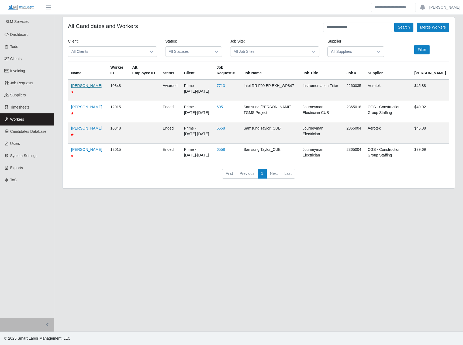
click at [78, 88] on link "Daniel Sustaita" at bounding box center [86, 86] width 31 height 4
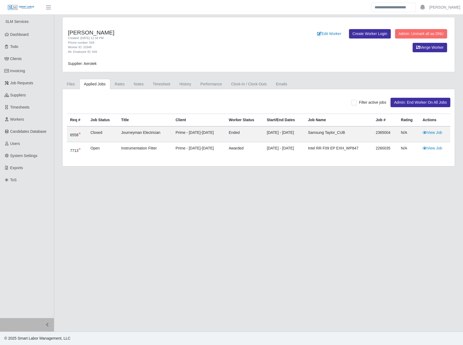
click at [154, 206] on main "[PERSON_NAME] Created: [DATE] 12:18 PM Phone number: N/A Worker ID: 10348 Alt. …" at bounding box center [258, 173] width 409 height 317
click at [163, 86] on link "Timesheet" at bounding box center [161, 84] width 27 height 11
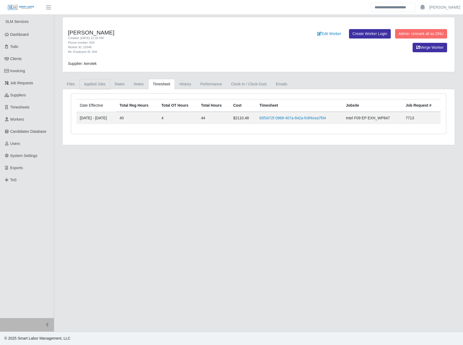
click at [93, 84] on link "Applied Jobs" at bounding box center [95, 84] width 31 height 11
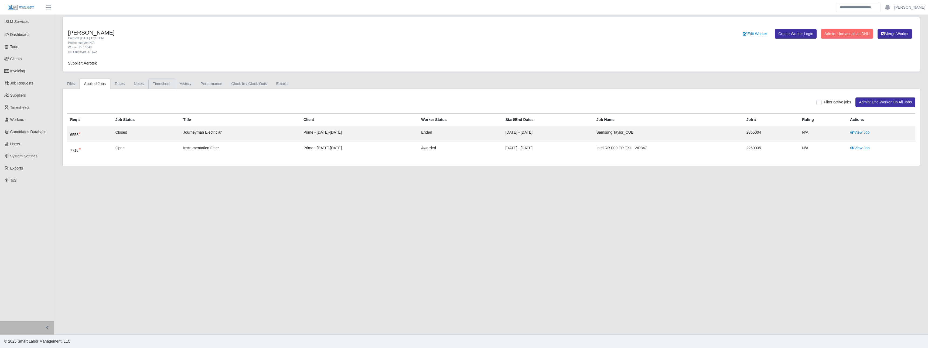
click at [153, 81] on link "Timesheet" at bounding box center [161, 83] width 27 height 11
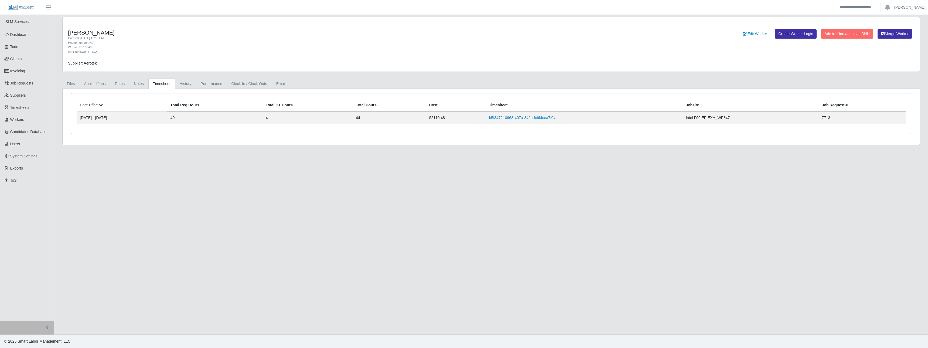
drag, startPoint x: 304, startPoint y: 273, endPoint x: 323, endPoint y: 231, distance: 45.9
click at [305, 263] on main "Daniel Sustaita Created: 03/26/2024 12:18 PM Phone number: N/A Worker ID: 10348…" at bounding box center [490, 174] width 873 height 319
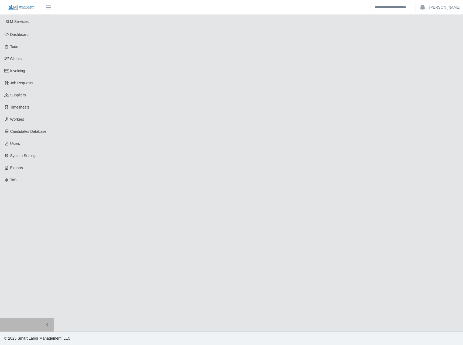
select select "****"
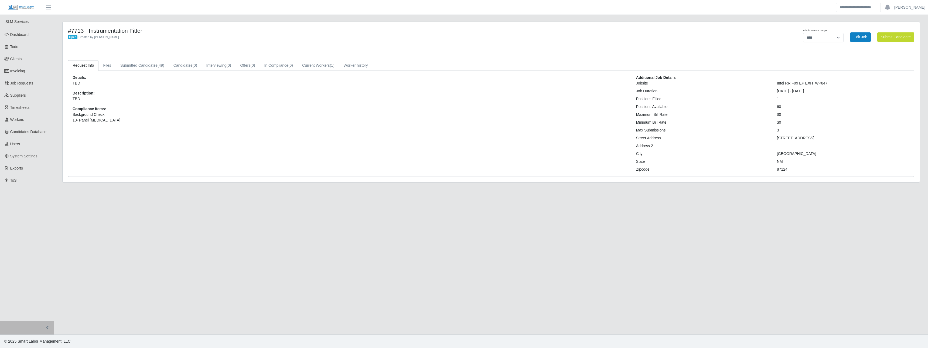
click at [388, 153] on div "Details: TBD Description: TBD Compliance items: Background Check 10- Panel [MED…" at bounding box center [349, 123] width 563 height 97
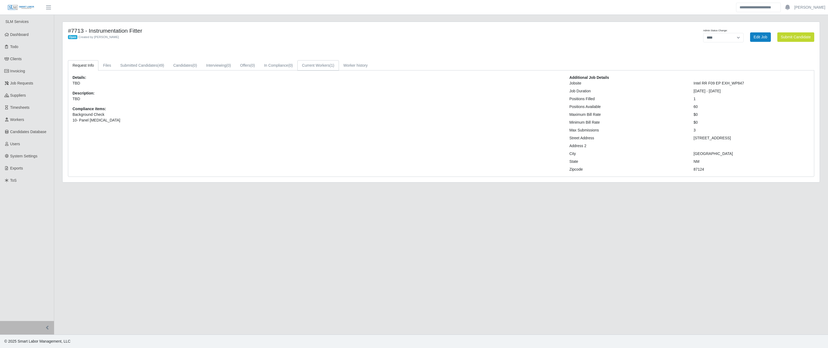
click at [319, 69] on link "Current Workers (1)" at bounding box center [318, 65] width 42 height 11
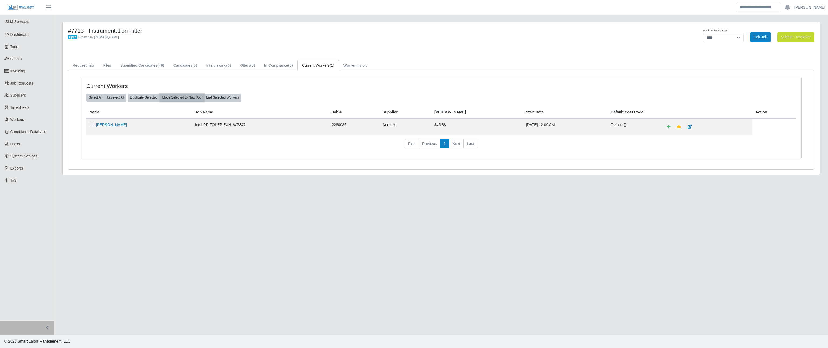
click at [187, 97] on button "Move Selected to New Job" at bounding box center [182, 98] width 44 height 8
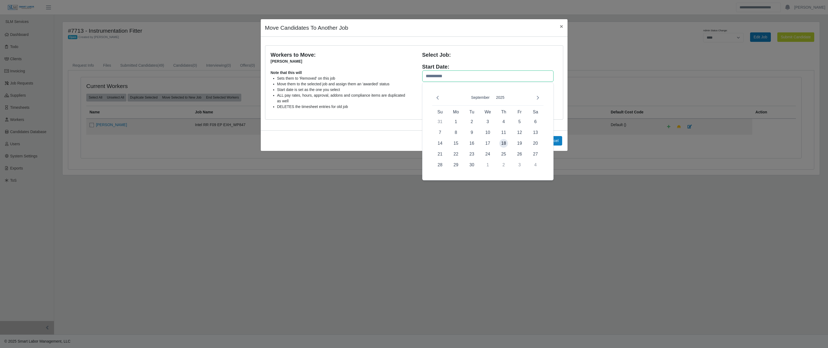
click at [446, 77] on input "text" at bounding box center [487, 75] width 131 height 11
click at [440, 96] on icon "Previous Month" at bounding box center [437, 97] width 4 height 4
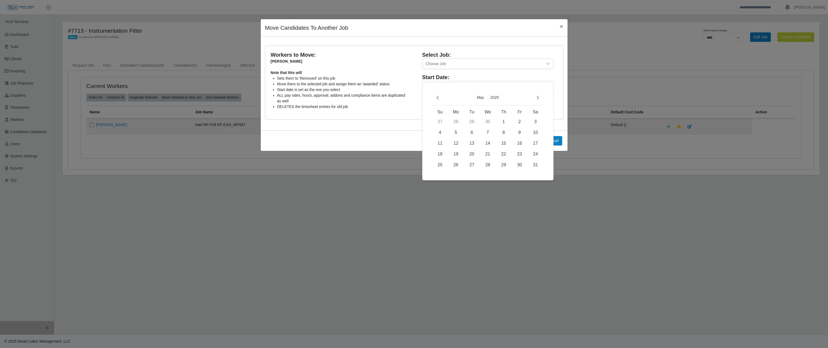
click at [440, 96] on icon "Previous Month" at bounding box center [437, 97] width 4 height 4
click at [463, 95] on button "2025" at bounding box center [498, 98] width 13 height 8
click at [459, 146] on span "2024" at bounding box center [457, 146] width 62 height 9
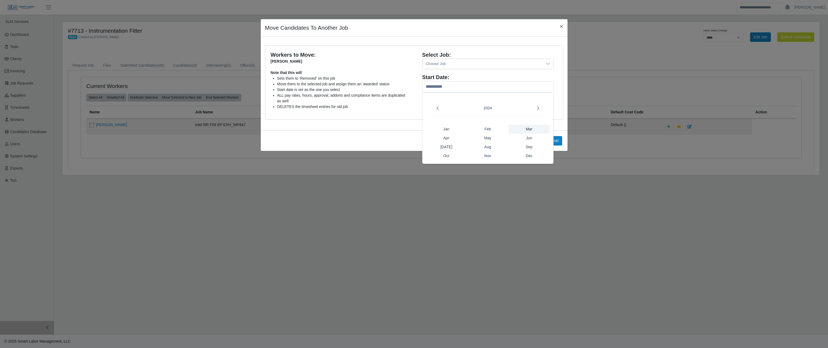
click at [463, 125] on span "Mar" at bounding box center [530, 129] width 42 height 9
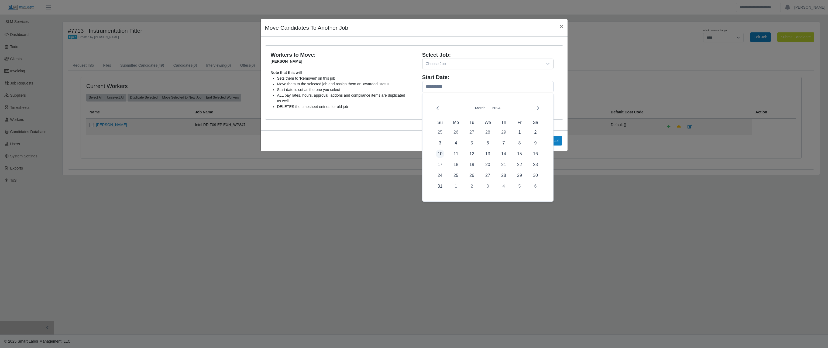
click at [438, 153] on span "10" at bounding box center [440, 153] width 9 height 9
type input "**********"
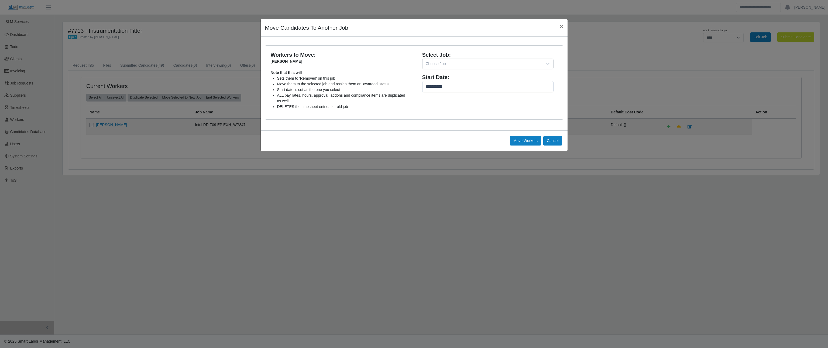
click at [451, 63] on div "Choose Job" at bounding box center [483, 64] width 120 height 10
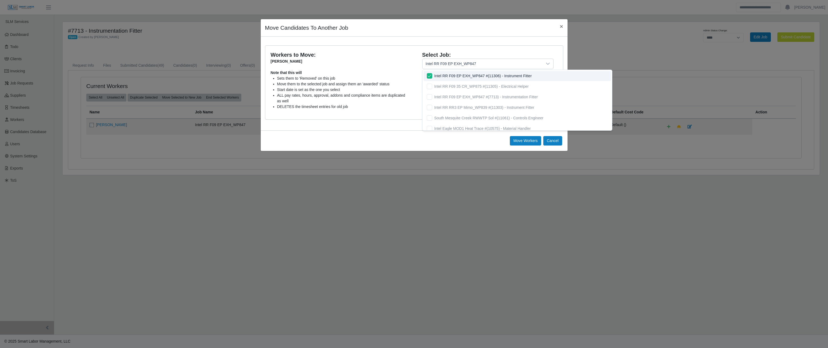
click at [400, 49] on div "**********" at bounding box center [414, 83] width 298 height 74
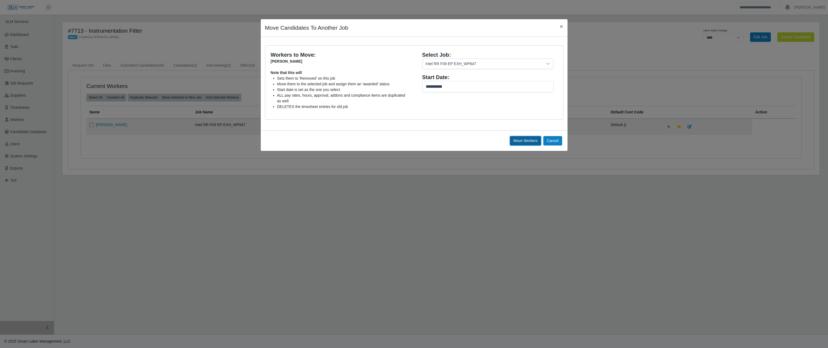
click at [463, 138] on button "Move Workers" at bounding box center [525, 140] width 31 height 9
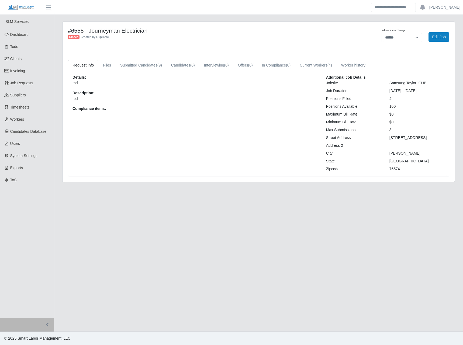
select select "******"
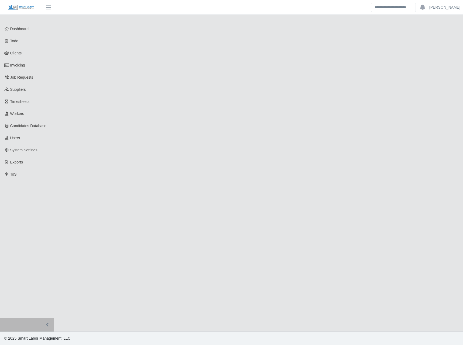
select select "****"
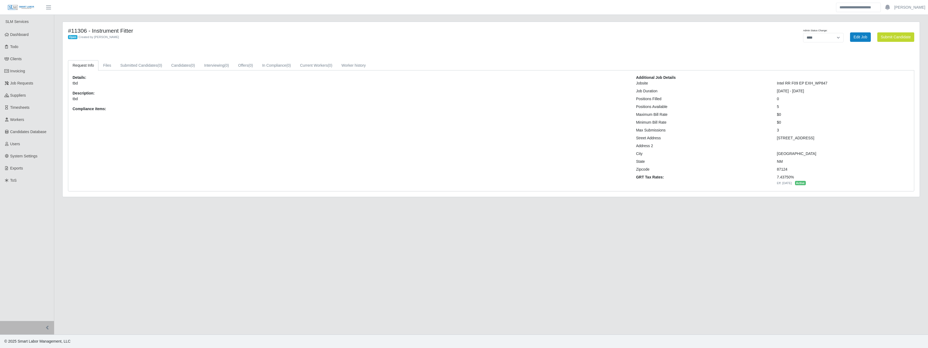
drag, startPoint x: 299, startPoint y: 162, endPoint x: 307, endPoint y: 147, distance: 16.4
click at [301, 157] on div "Details: tbd Description: tbd Compliance items:" at bounding box center [349, 131] width 563 height 112
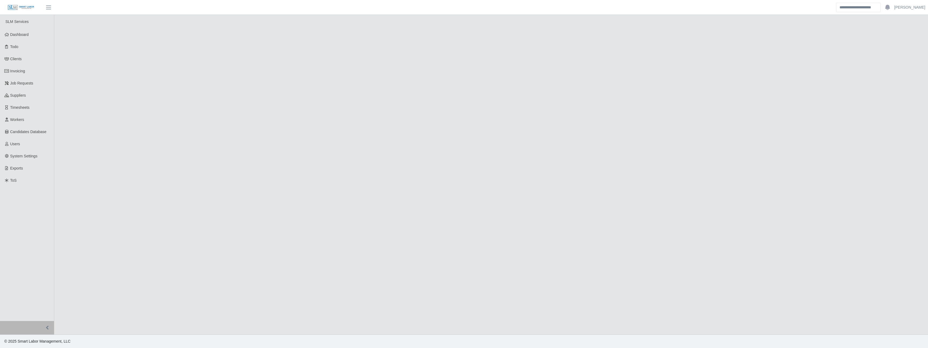
select select "****"
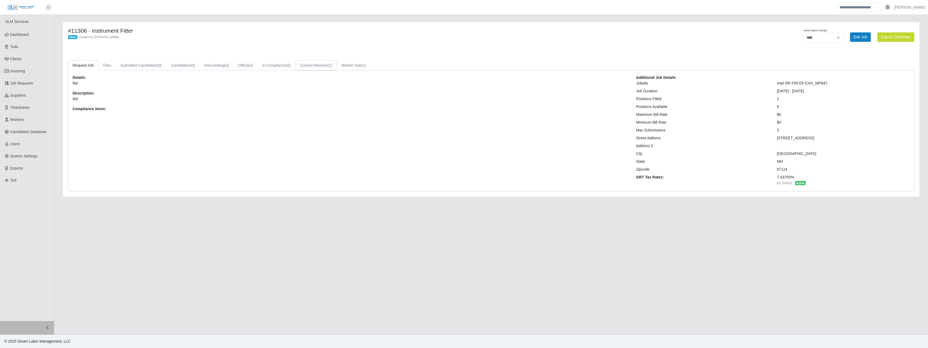
click at [330, 68] on link "Current Workers (1)" at bounding box center [316, 65] width 42 height 11
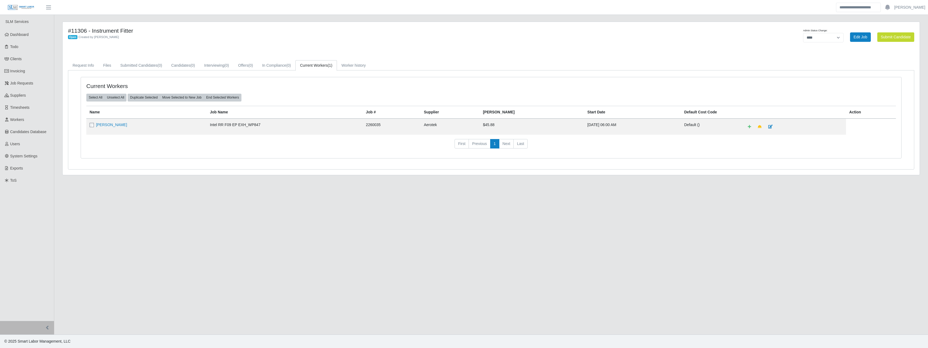
click at [187, 249] on main "**********" at bounding box center [490, 174] width 873 height 319
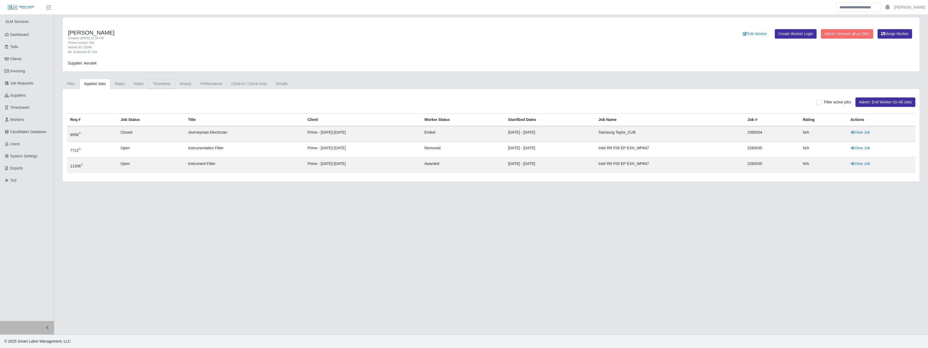
click at [152, 85] on link "Timesheet" at bounding box center [161, 83] width 27 height 11
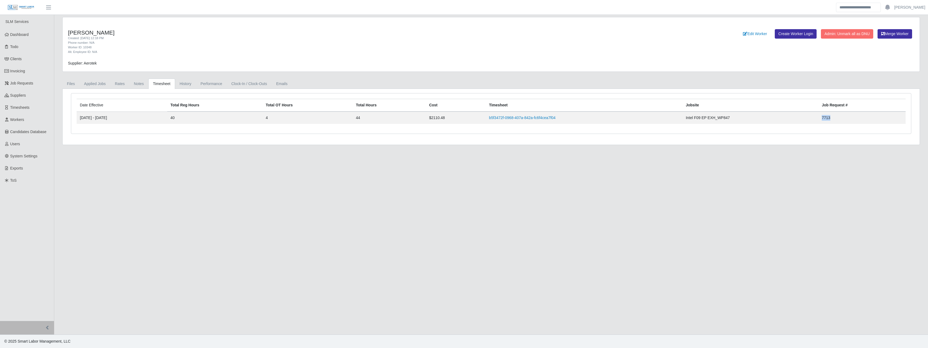
drag, startPoint x: 833, startPoint y: 119, endPoint x: 822, endPoint y: 117, distance: 11.2
click at [822, 117] on tr "[DATE] - [DATE] 40 4 44 $2110.48 b5f3472f-0968-407a-842a-fc6f4cea7f04 Intel F09…" at bounding box center [491, 117] width 829 height 12
click at [119, 87] on link "Rates" at bounding box center [119, 83] width 19 height 11
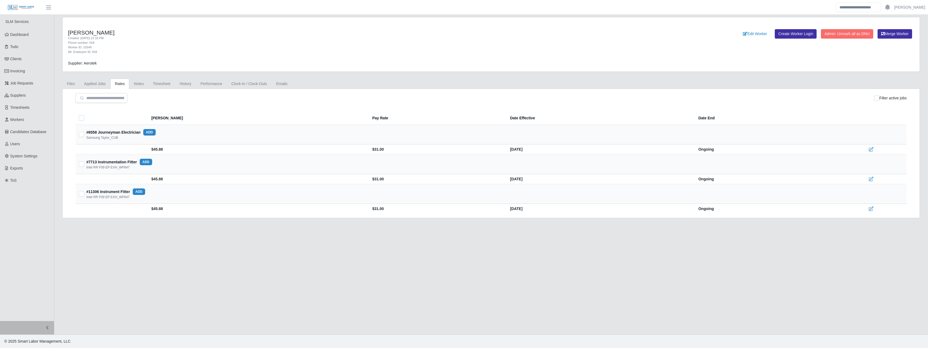
drag, startPoint x: 105, startPoint y: 33, endPoint x: 66, endPoint y: 32, distance: 39.4
click at [66, 32] on div "[PERSON_NAME] Created: [DATE] 12:18 PM Phone number: N/A Worker ID: 10348 Alt. …" at bounding box center [313, 41] width 498 height 25
copy h4 "[PERSON_NAME]"
